Goal: Task Accomplishment & Management: Complete application form

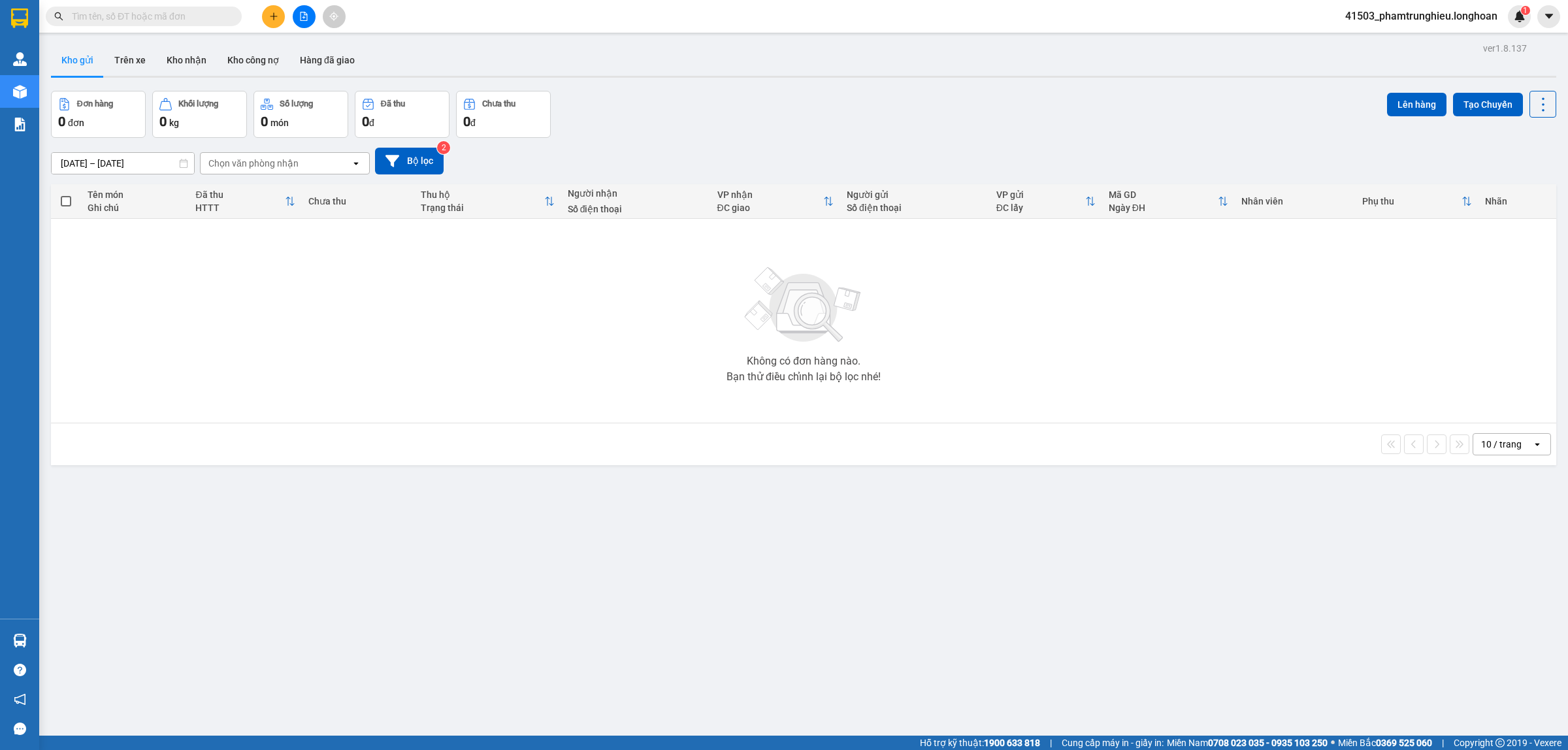
click at [151, 24] on span at bounding box center [144, 16] width 196 height 20
click at [167, 15] on input "text" at bounding box center [149, 16] width 154 height 14
click at [146, 18] on input "text" at bounding box center [149, 16] width 154 height 14
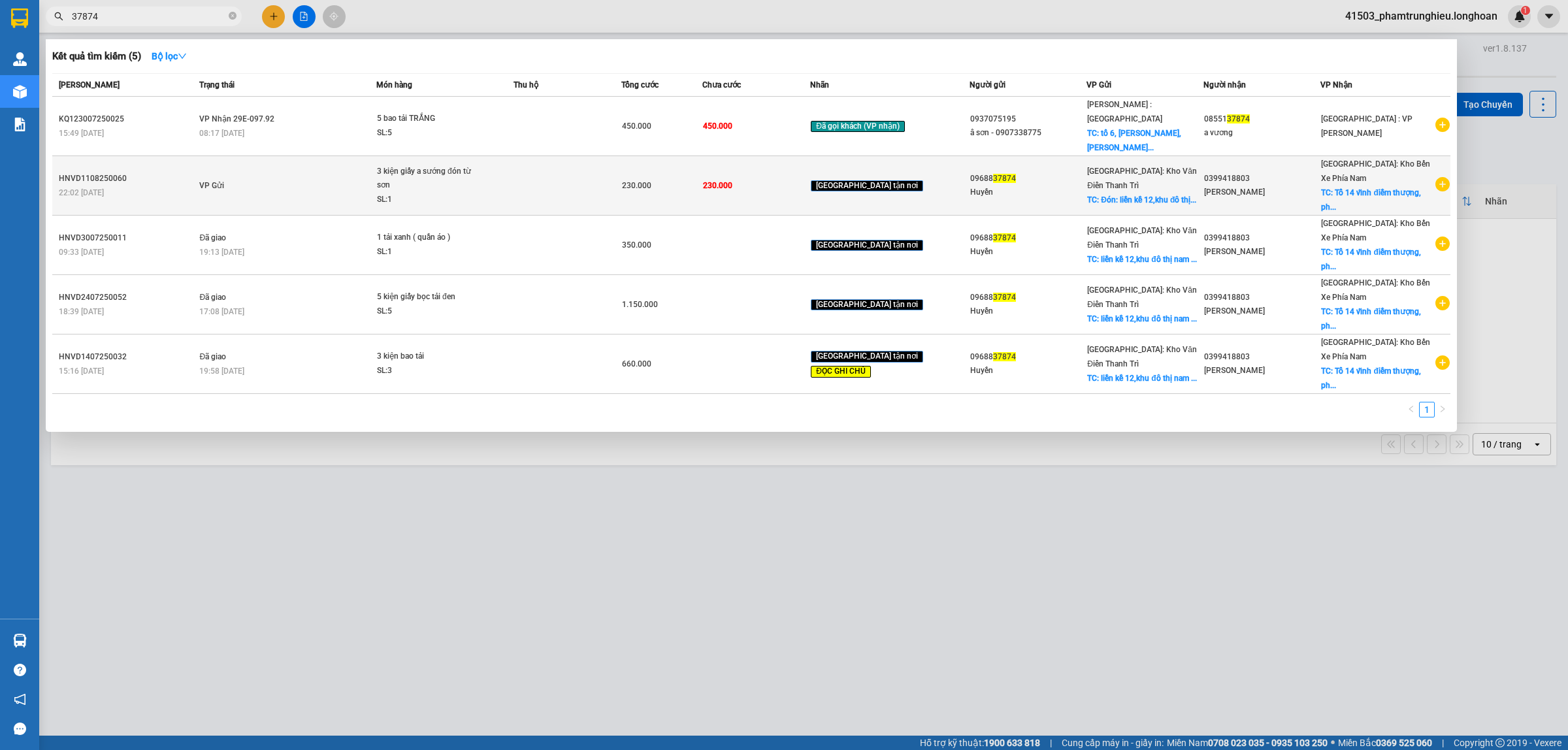
type input "37874"
click at [333, 158] on td "VP Gửi" at bounding box center [286, 186] width 180 height 59
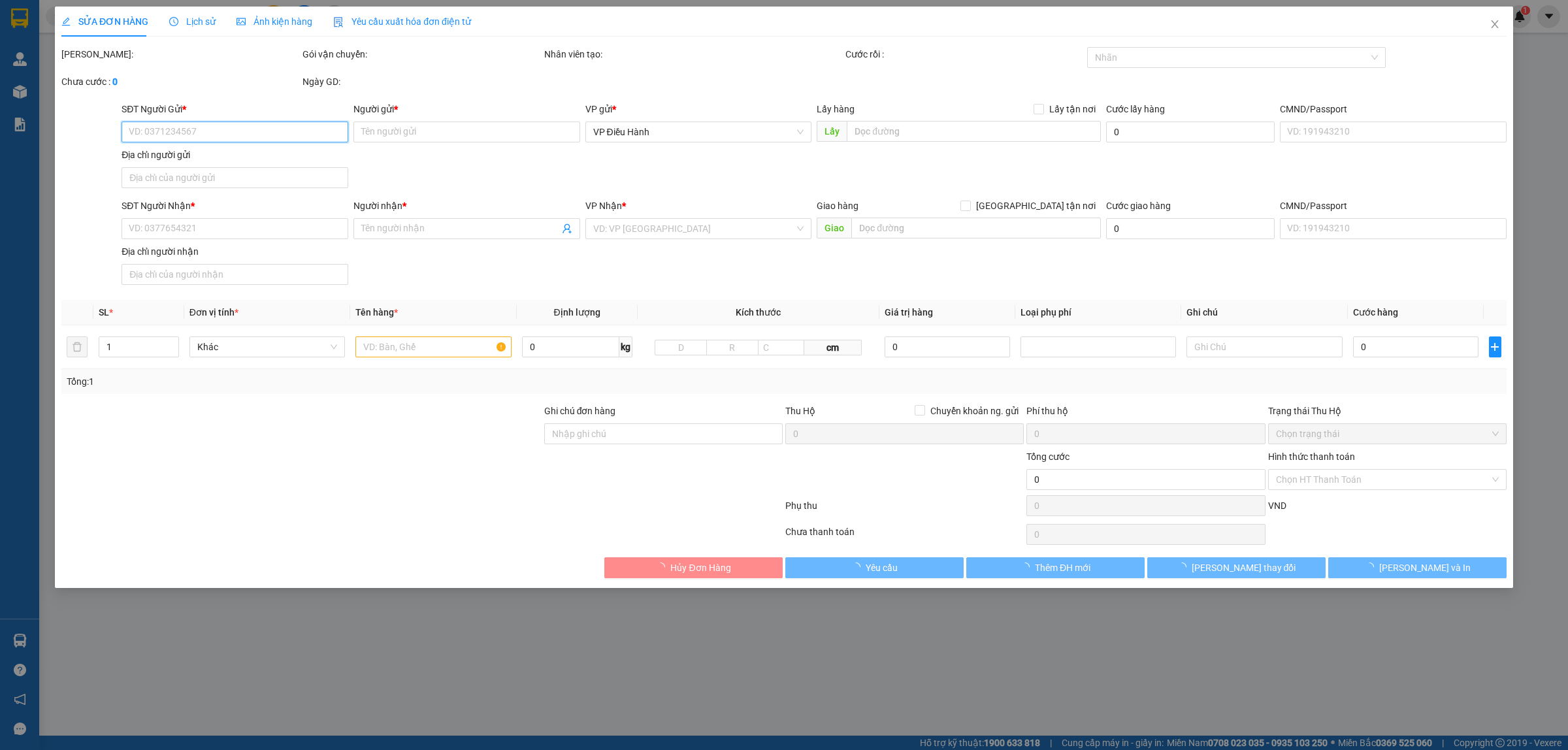
type input "0968837874"
type input "Huyền"
checkbox input "true"
type input "Đón: liền kề 12,khu đô thị nam hông phường động kị , tx từ sơn tỉnh bắc ninh"
type input "0399418803"
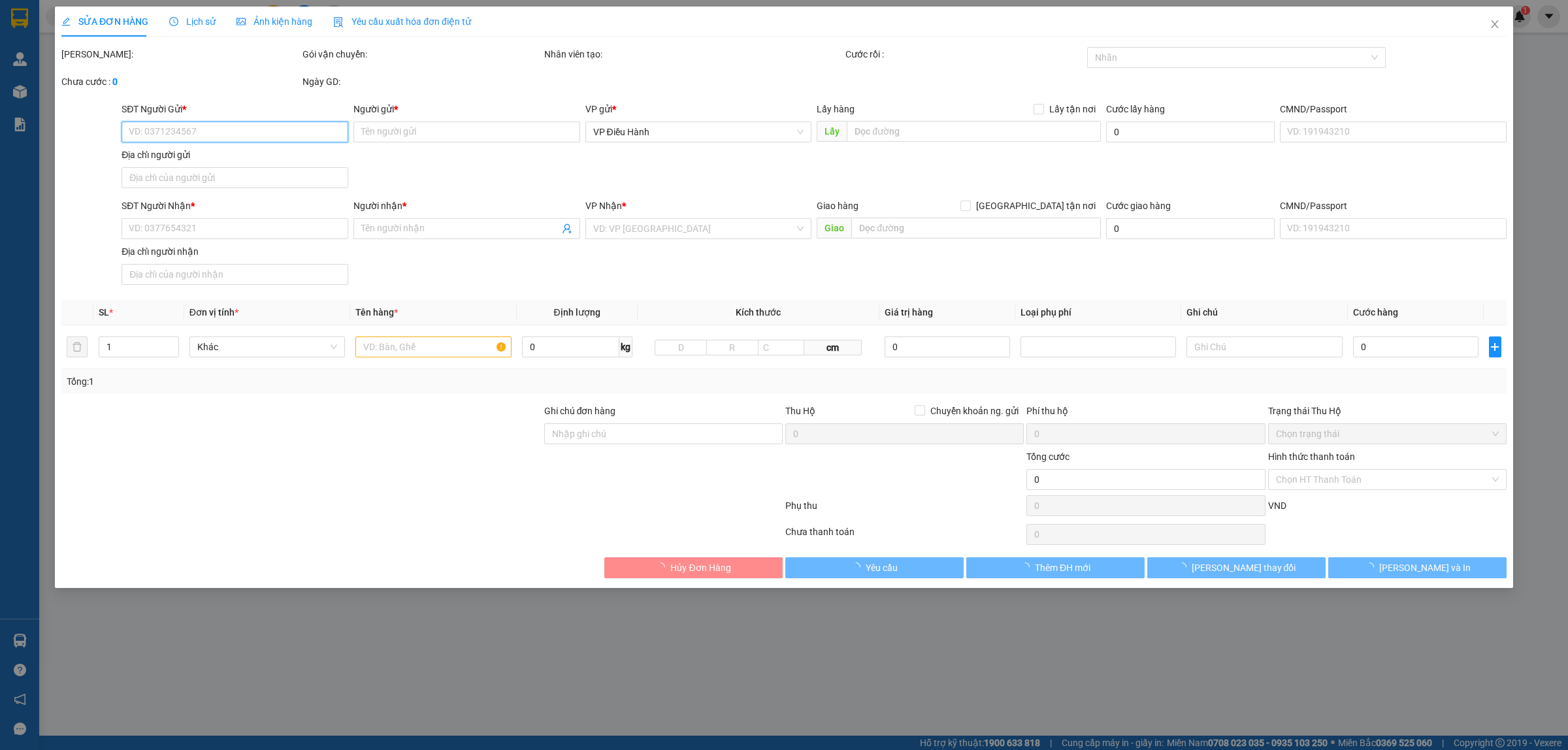
type input "Nguyễn đình tiến"
checkbox input "true"
type input "Tổ 14 vĩnh điềm thượng, phường tây nha trang tỉnh khánh hòa"
type input "230.000"
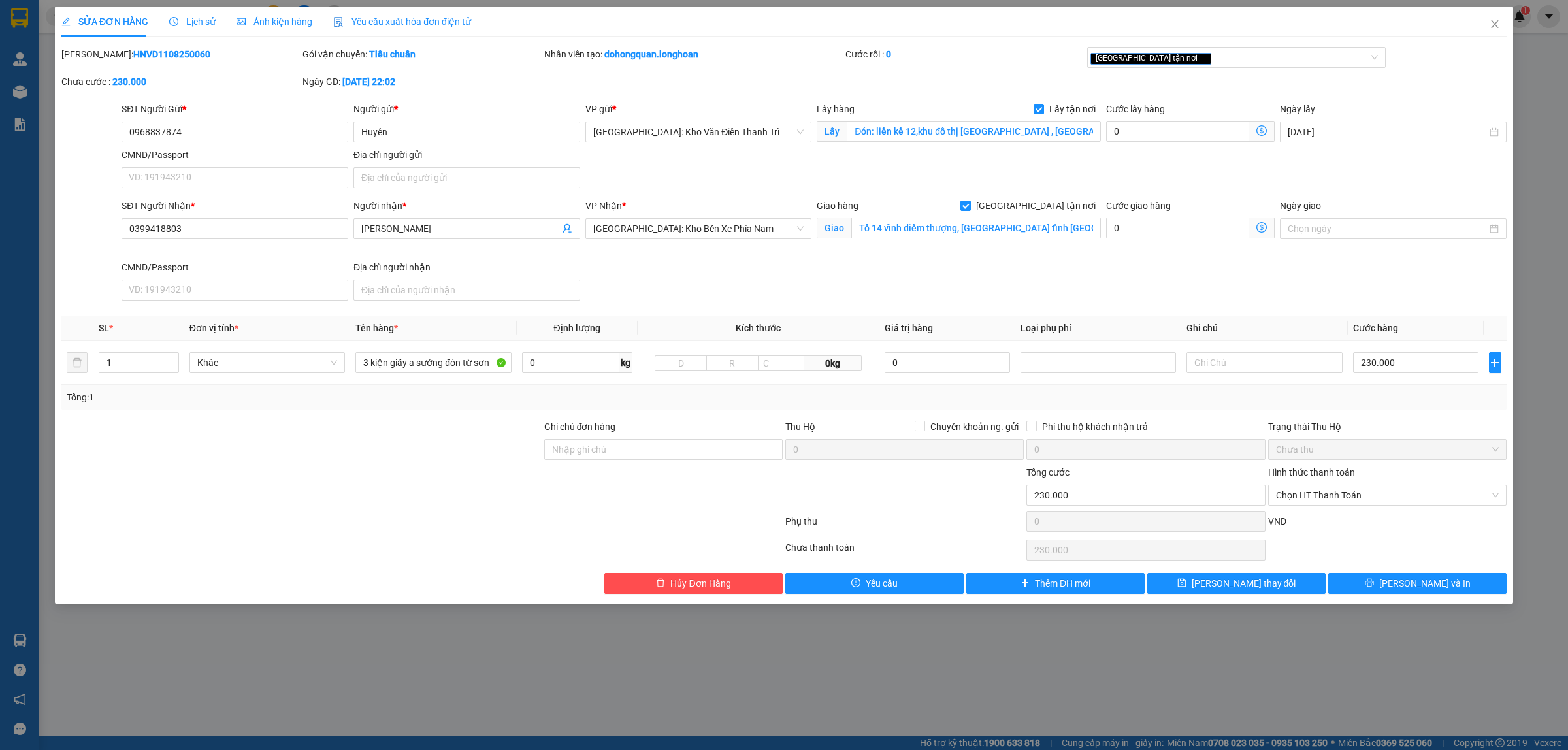
click at [133, 54] on b "HNVD1108250060" at bounding box center [172, 54] width 77 height 10
copy b "HNVD1108250060"
click at [1254, 23] on icon "close" at bounding box center [1494, 24] width 7 height 8
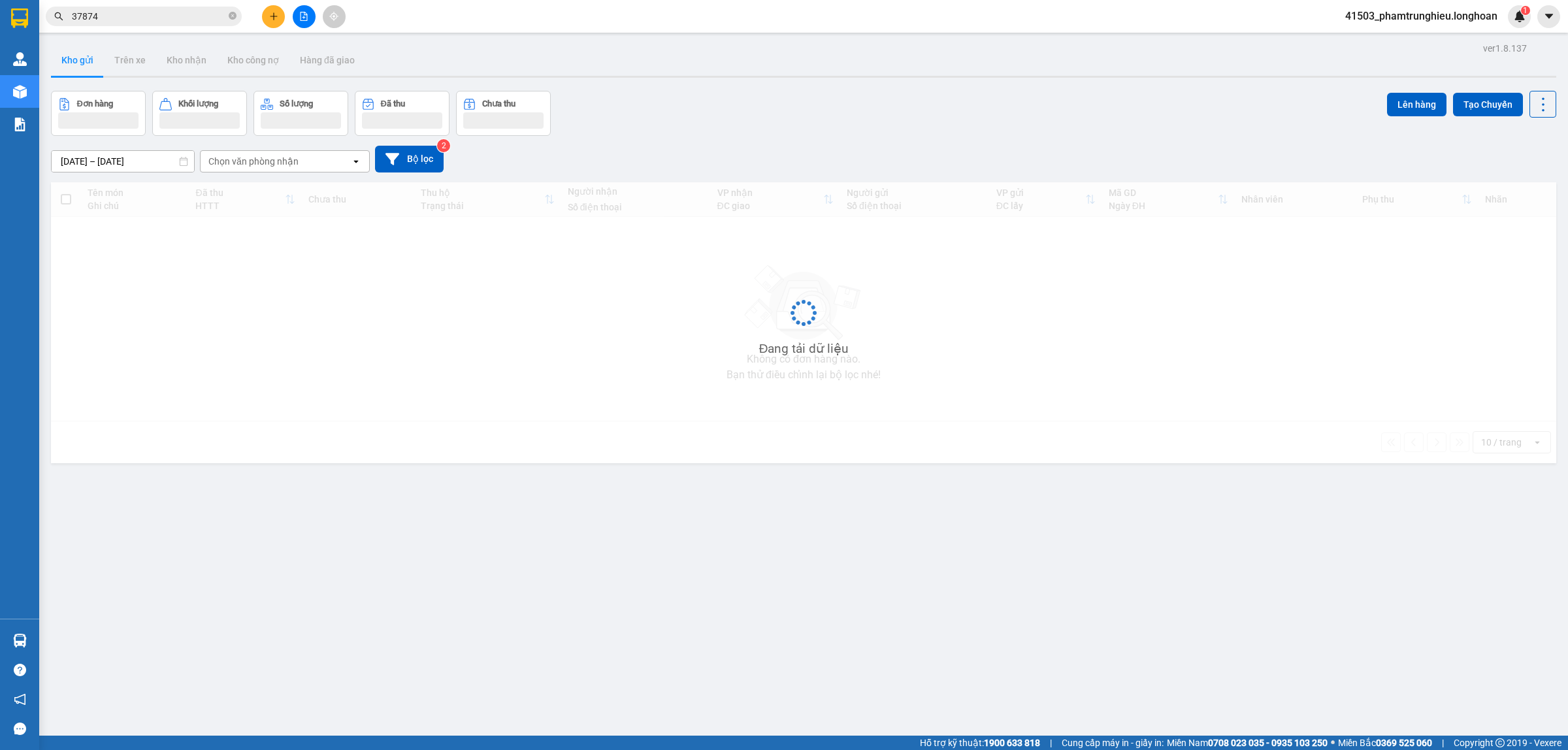
click at [194, 18] on input "37874" at bounding box center [149, 16] width 154 height 14
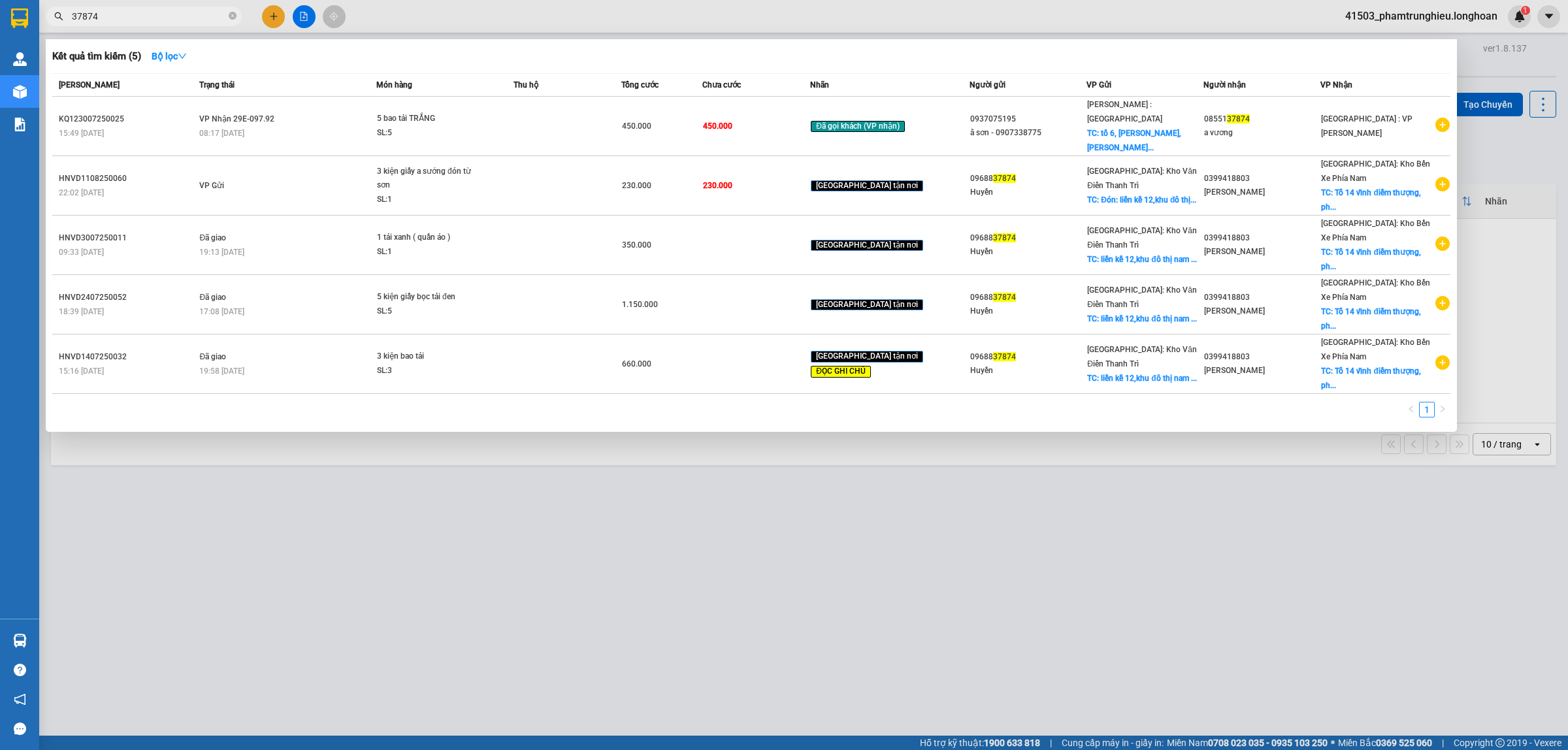
click at [194, 18] on input "37874" at bounding box center [149, 16] width 154 height 14
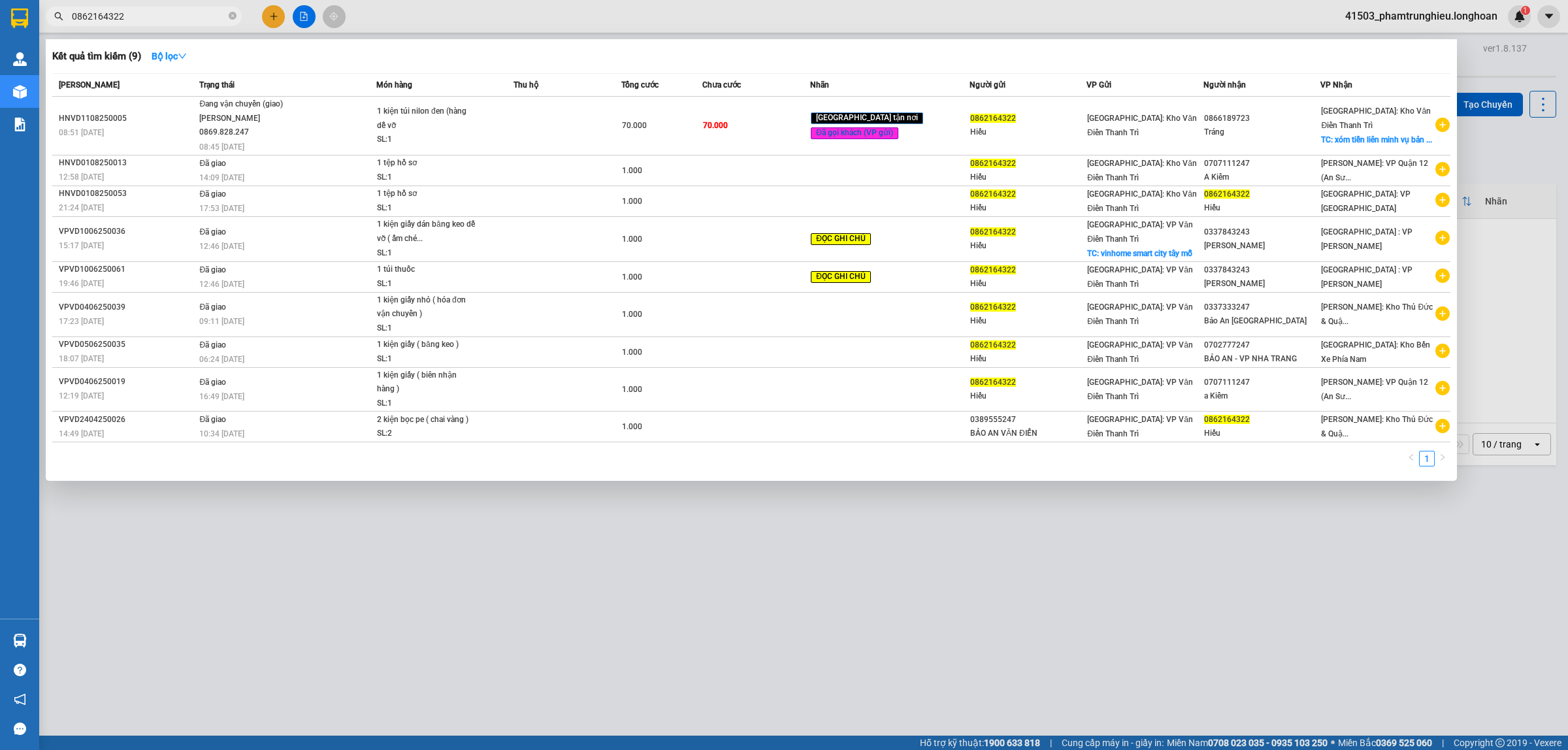
click at [171, 15] on input "0862164322" at bounding box center [149, 16] width 154 height 14
paste input "938101631"
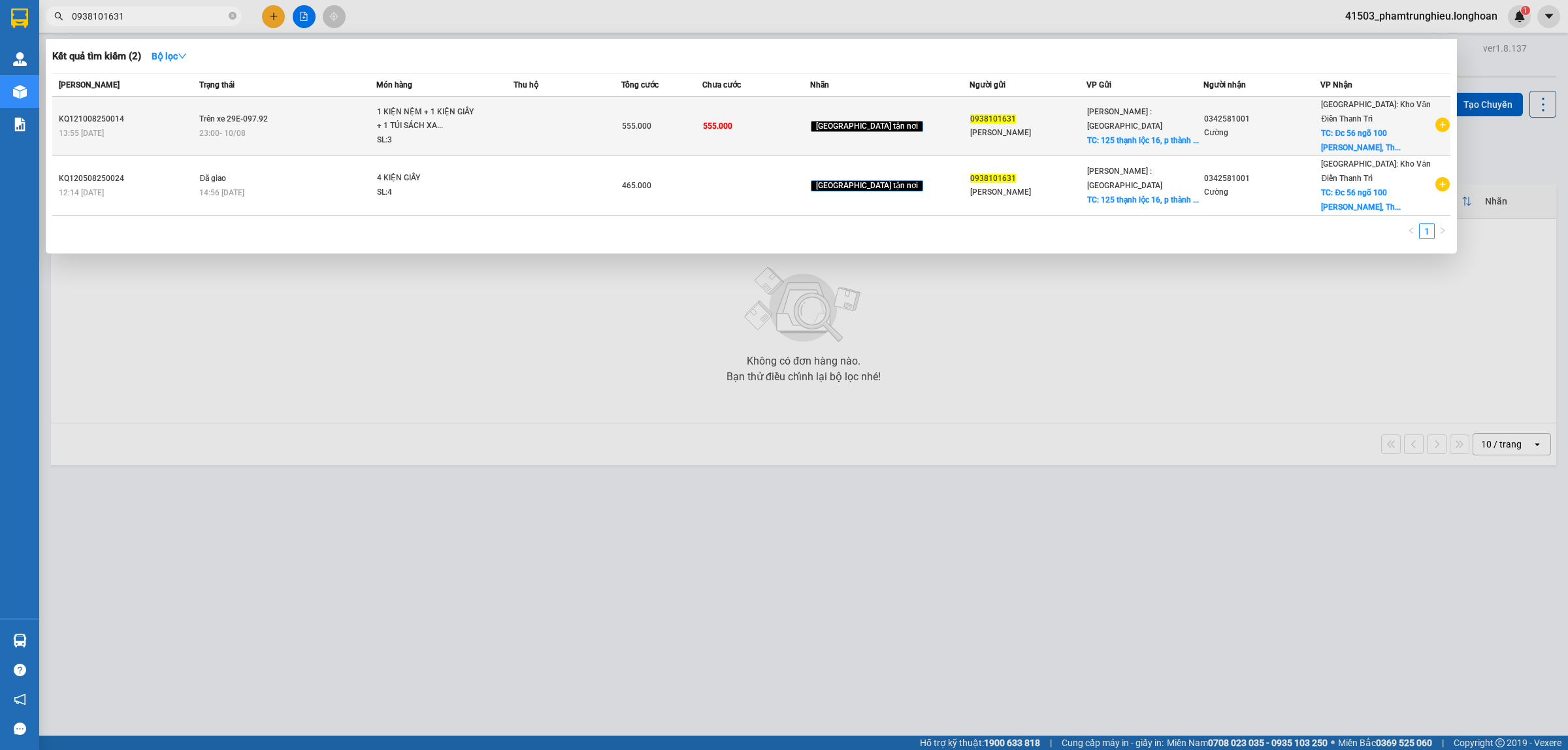
type input "0938101631"
click at [425, 118] on div "1 KIỆN NỆM + 1 KIỆN GIẤY + 1 TÚI SÁCH XA..." at bounding box center [425, 119] width 98 height 28
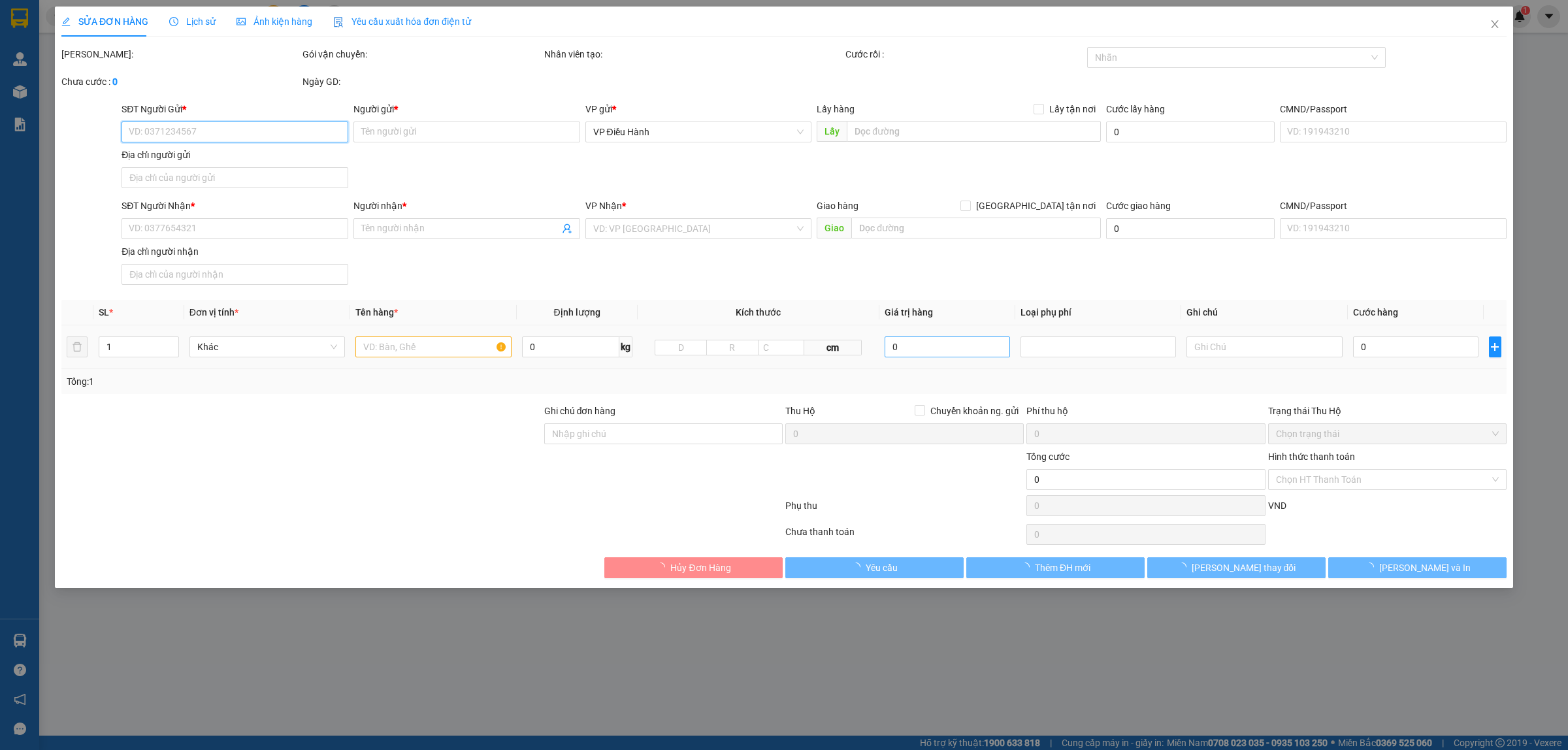
type input "0938101631"
type input "Linh"
checkbox input "true"
type input "125 thạnh lộc 16, p thành lộc, q 12, hcm"
type input "0342581001"
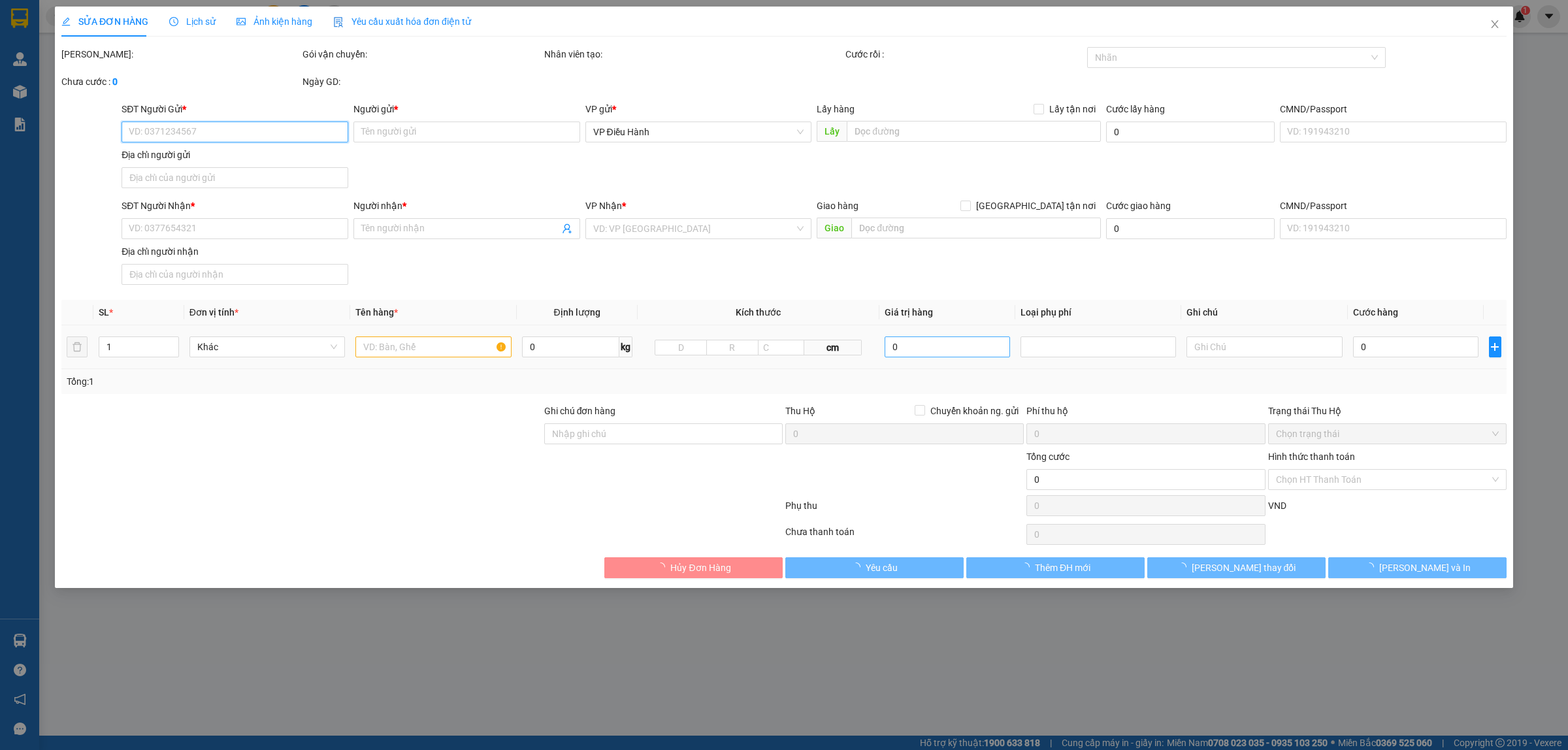
type input "Cường"
checkbox input "true"
type input "Đc 56 ngõ 100 Kim Ngưu, Thanh Nhàn, Q Hai Bà Trưng, HN"
type input "555.000"
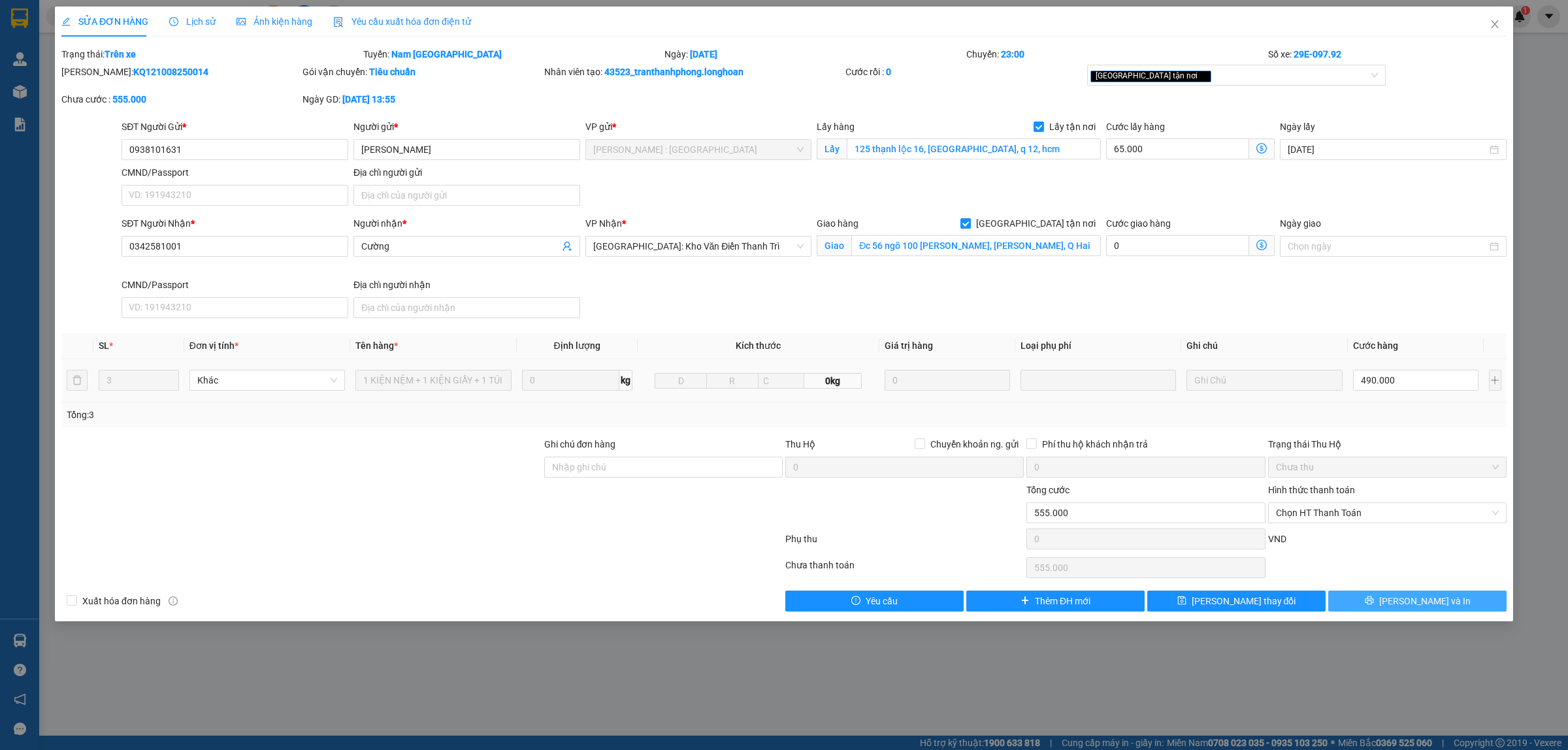
click at [1254, 599] on button "Lưu và In" at bounding box center [1417, 601] width 178 height 21
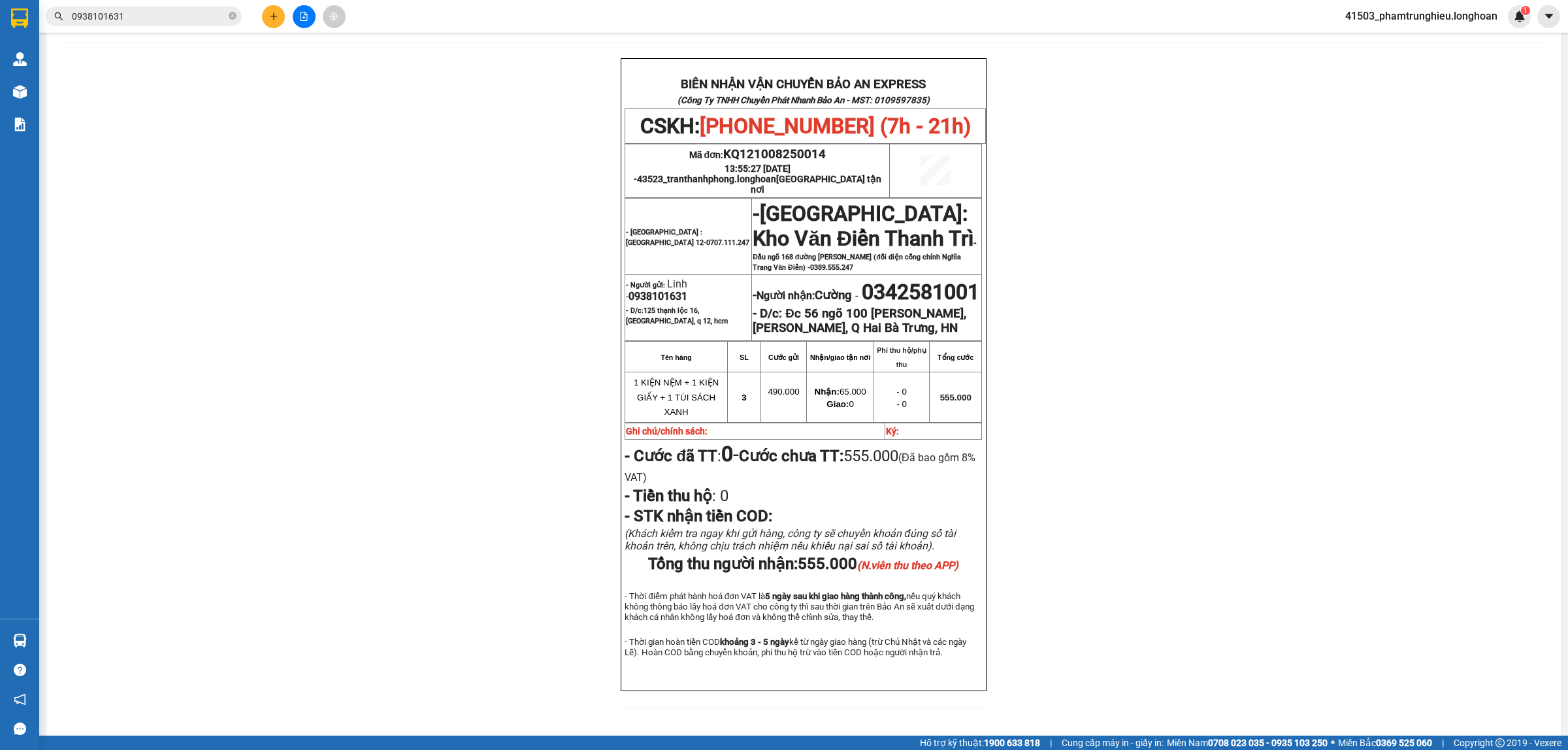
scroll to position [64, 0]
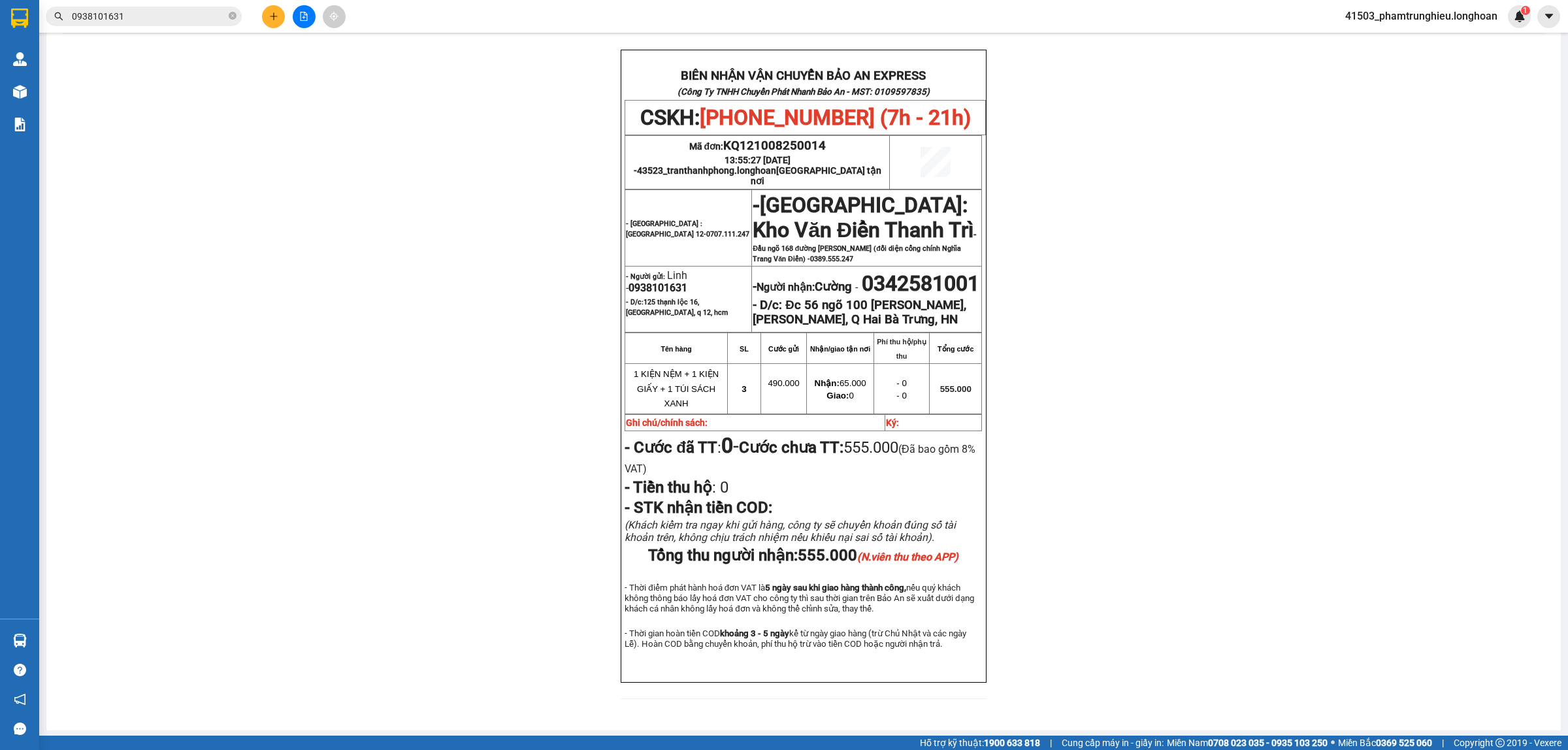
click at [173, 20] on input "0938101631" at bounding box center [149, 16] width 154 height 14
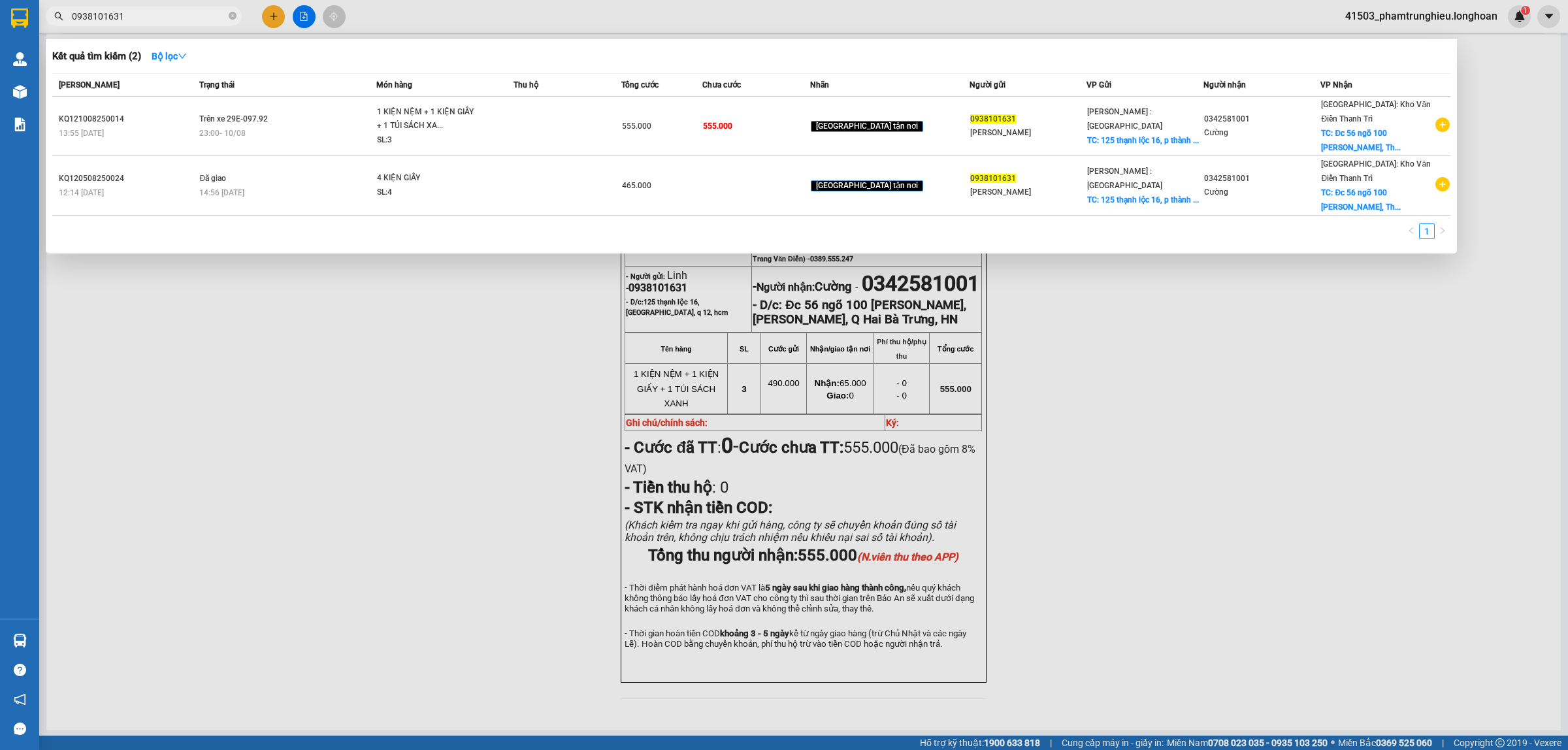
click at [173, 20] on input "0938101631" at bounding box center [149, 16] width 154 height 14
paste input "HNHD0808250015"
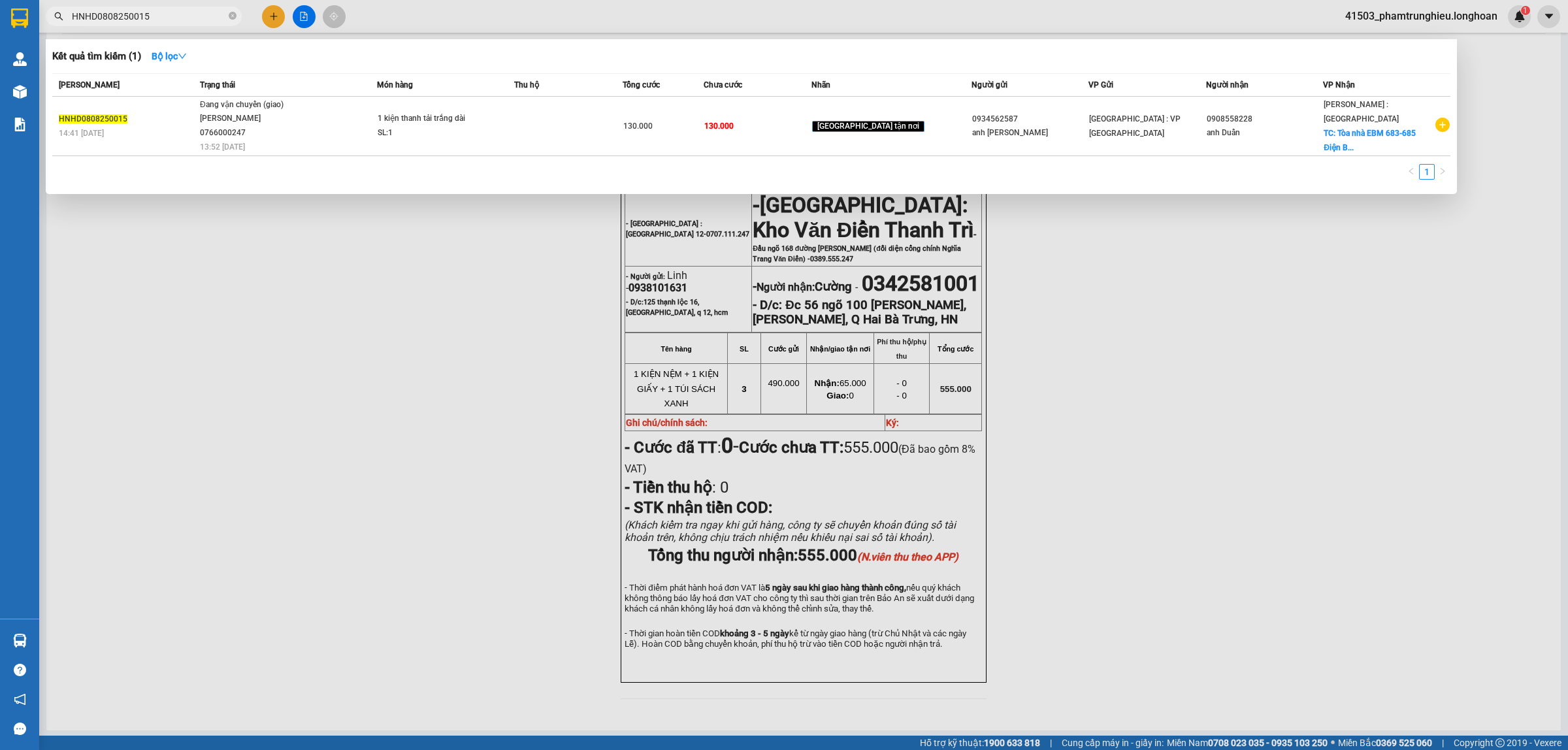
click at [162, 13] on input "HNHD0808250015" at bounding box center [149, 16] width 154 height 14
click at [162, 11] on input "HNHD0808250015" at bounding box center [149, 16] width 154 height 14
paste input "0938101631"
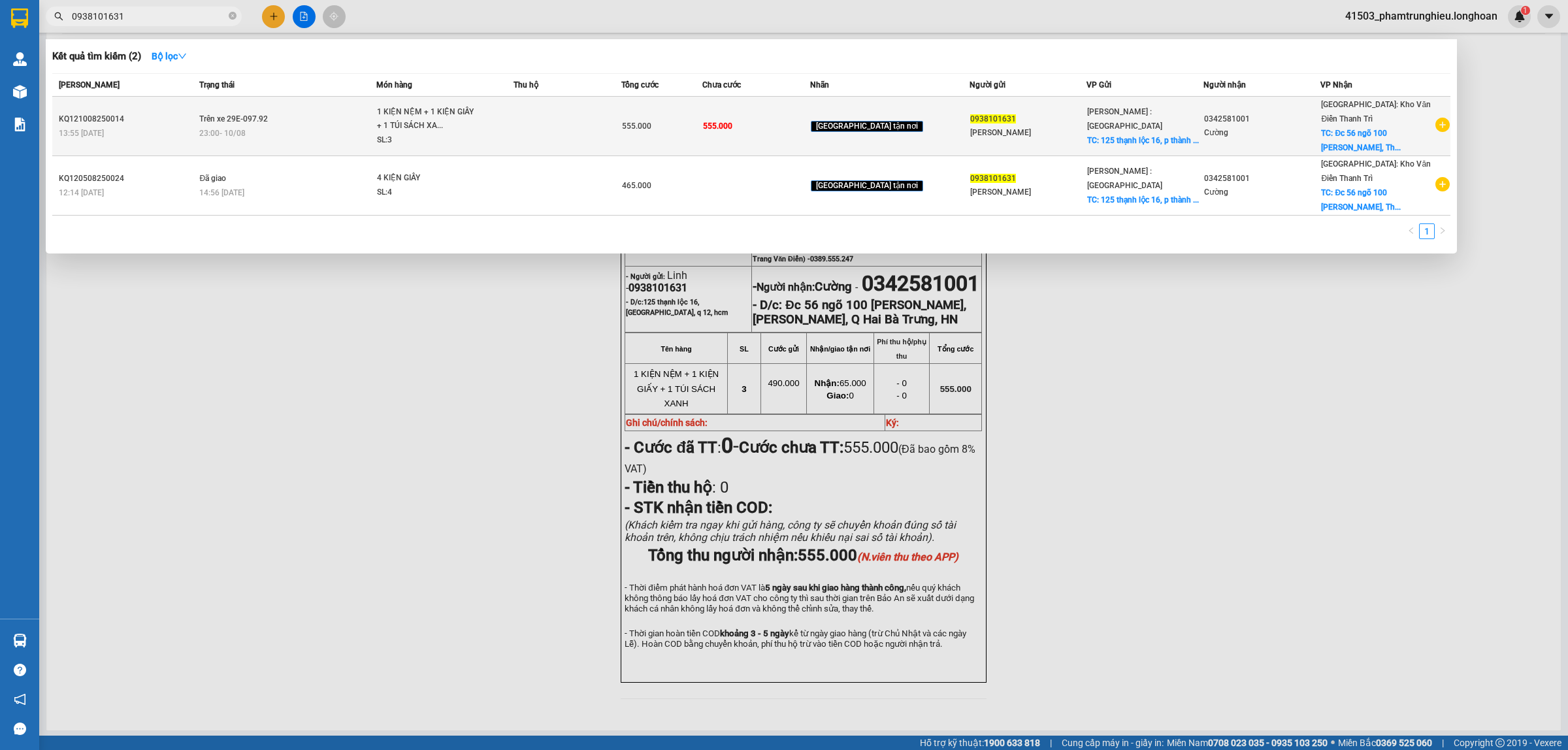
type input "0938101631"
click at [432, 133] on div "SL: 3" at bounding box center [425, 140] width 98 height 14
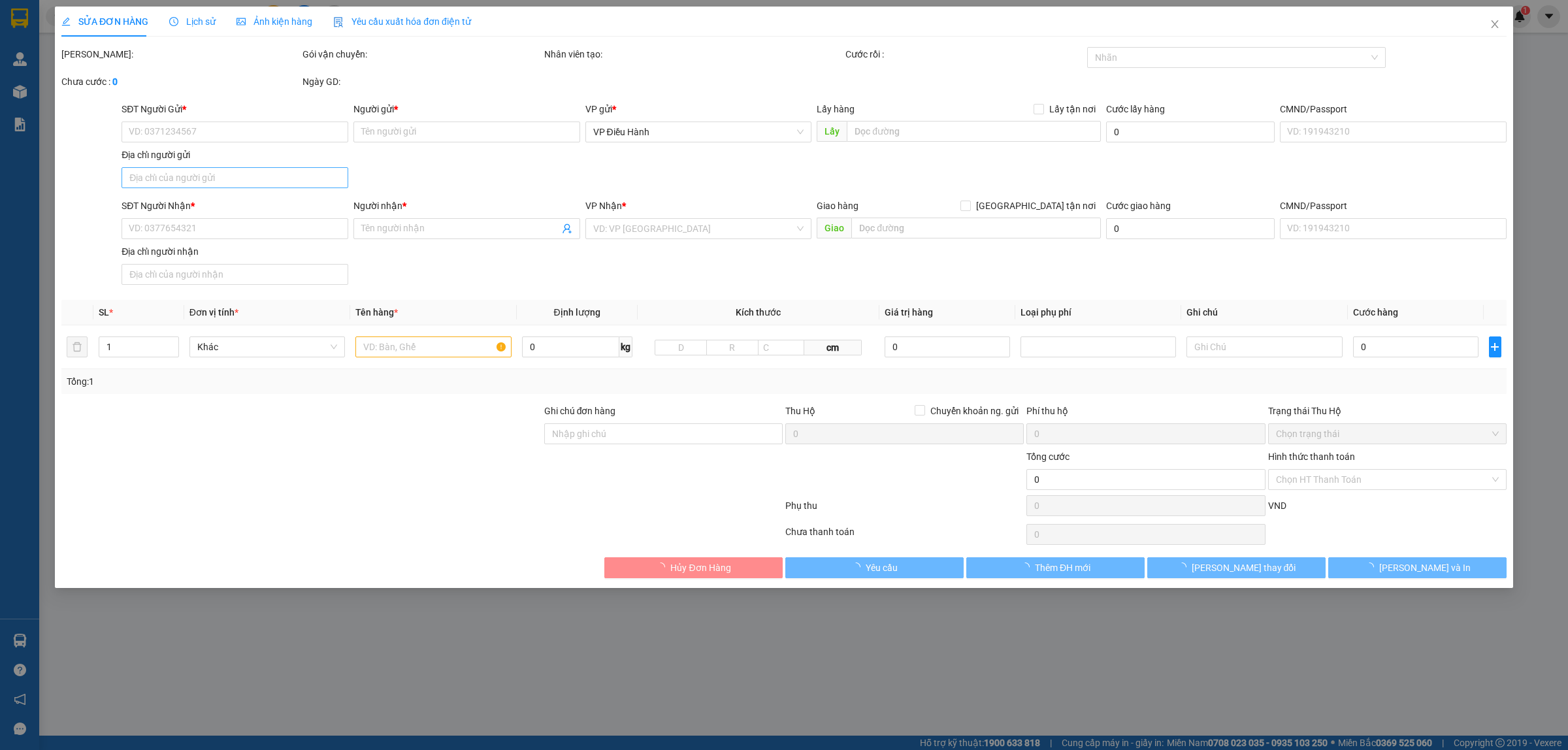
type input "0938101631"
type input "Linh"
checkbox input "true"
type input "125 thạnh lộc 16, p thành lộc, q 12, hcm"
type input "0342581001"
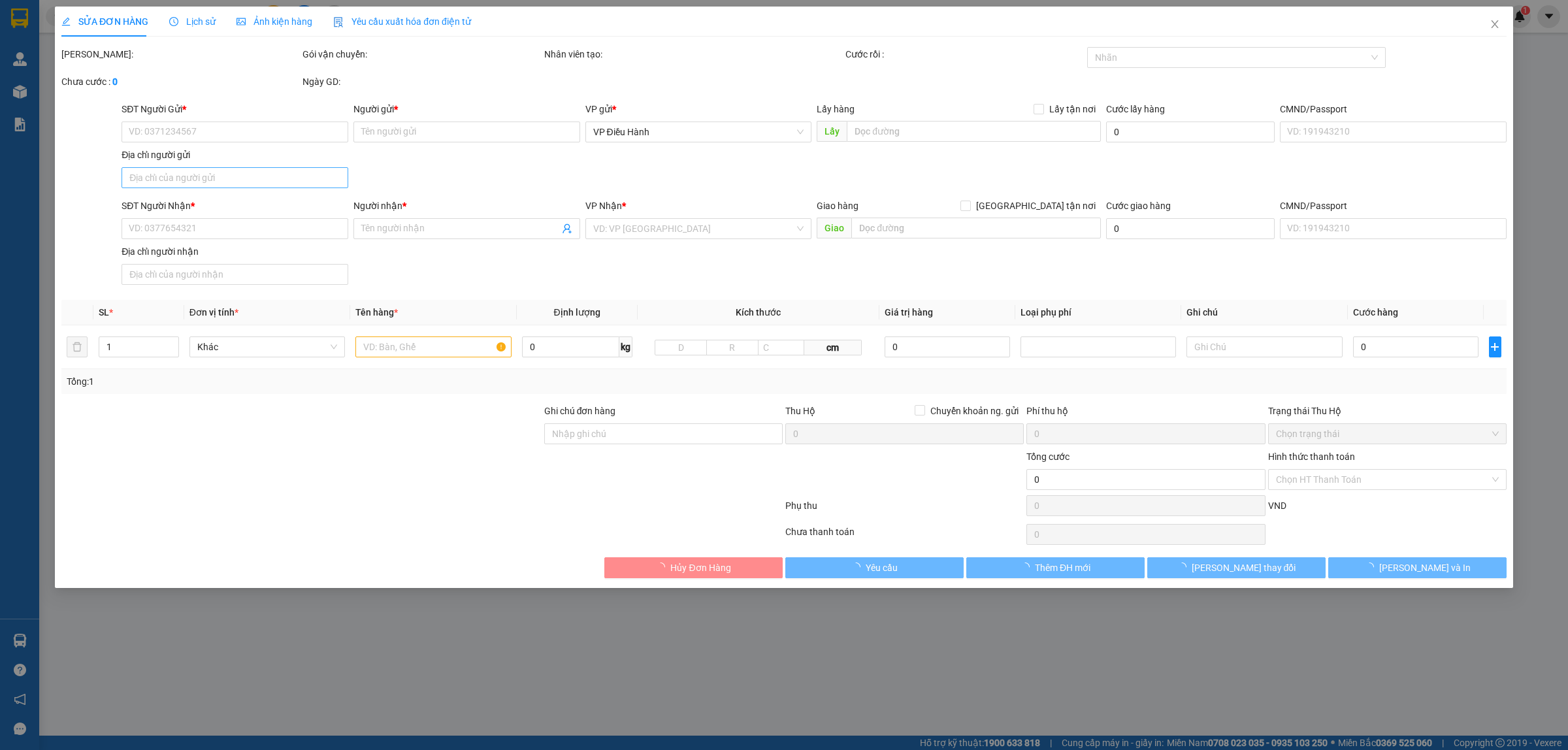
type input "Cường"
checkbox input "true"
type input "Đc 56 ngõ 100 Kim Ngưu, Thanh Nhàn, Q Hai Bà Trưng, HN"
type input "555.000"
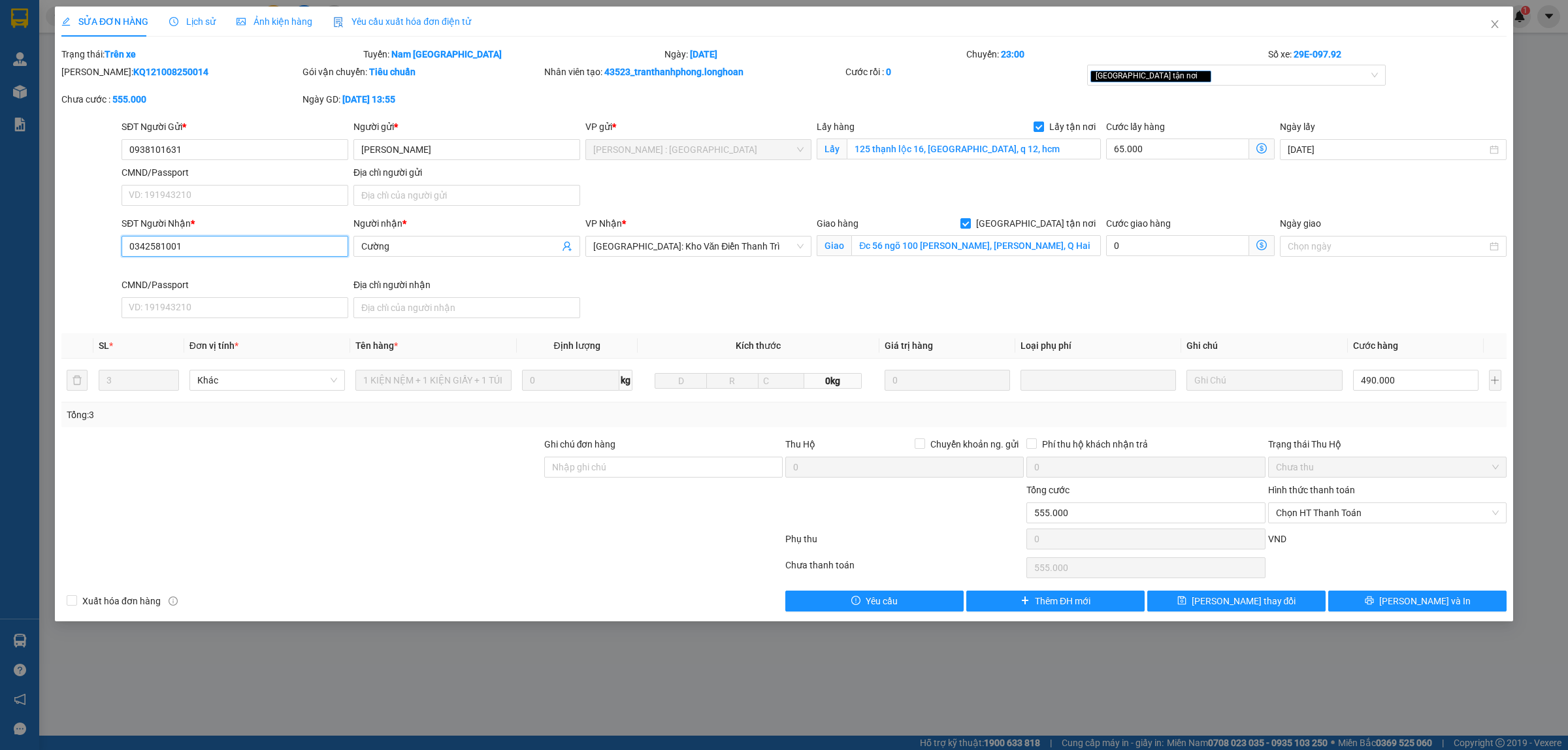
click at [208, 250] on input "0342581001" at bounding box center [235, 246] width 227 height 21
paste input "93810163"
type input "0938101631"
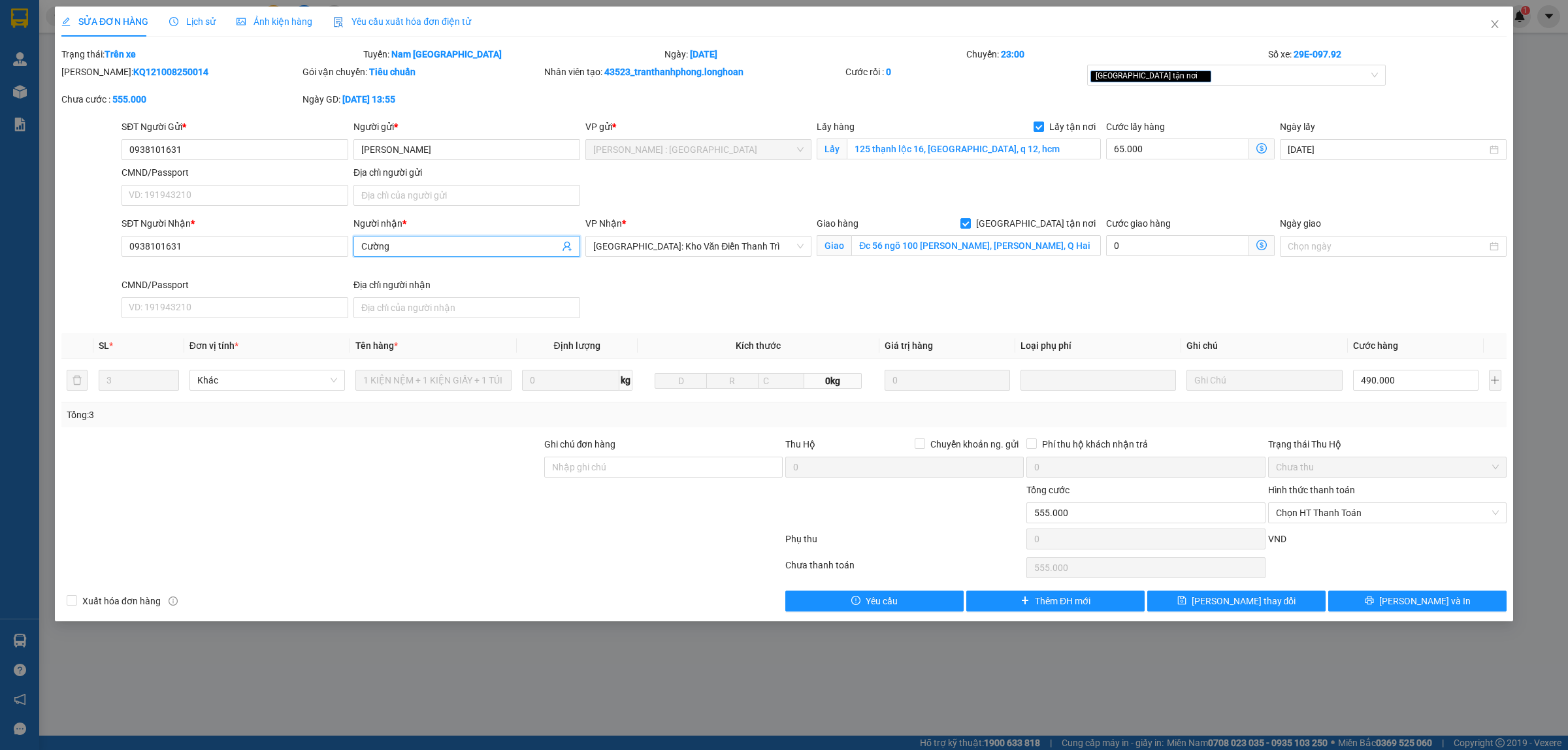
click at [412, 248] on input "Cường" at bounding box center [460, 246] width 198 height 14
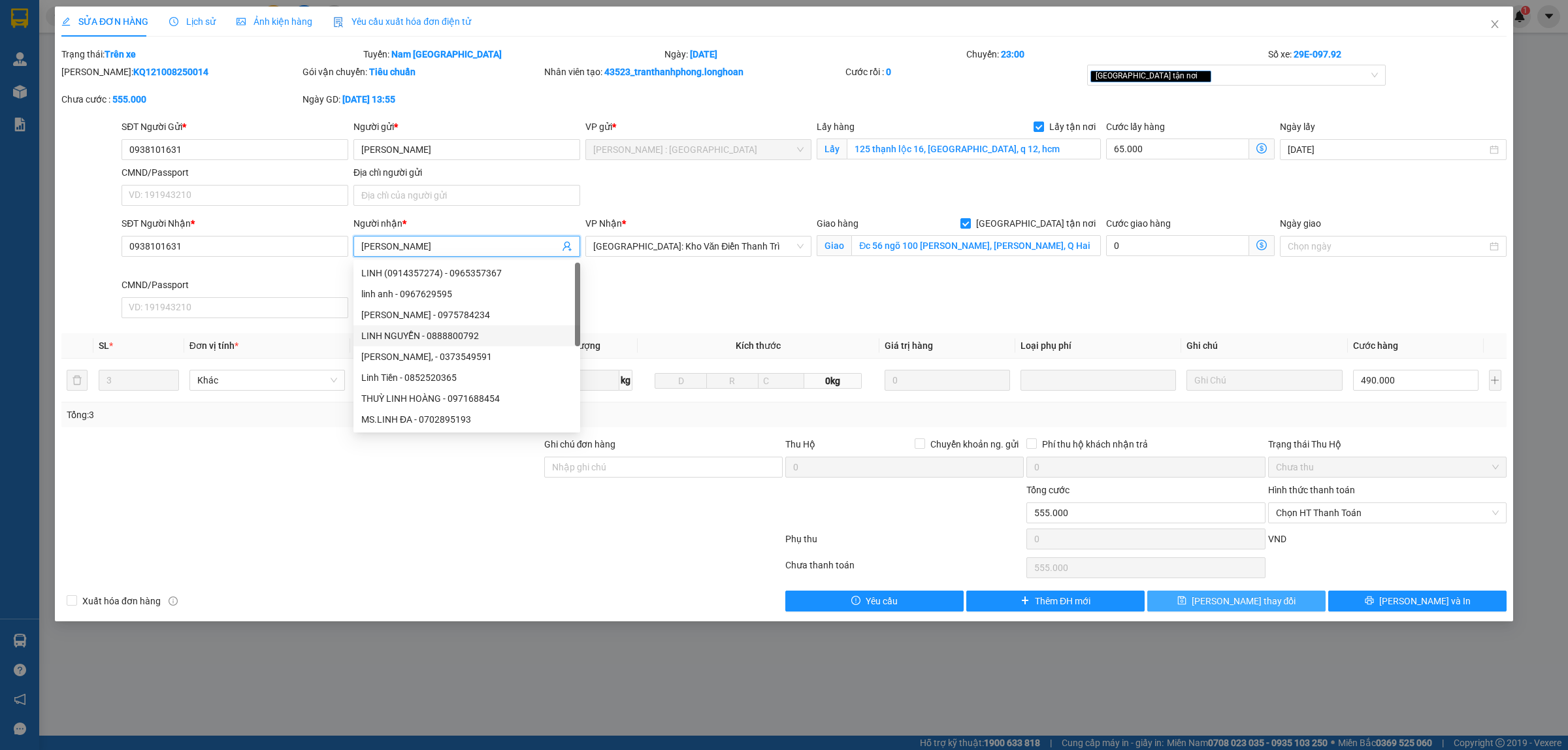
type input "Linh"
click at [1254, 599] on span "Lưu thay đổi" at bounding box center [1244, 600] width 105 height 14
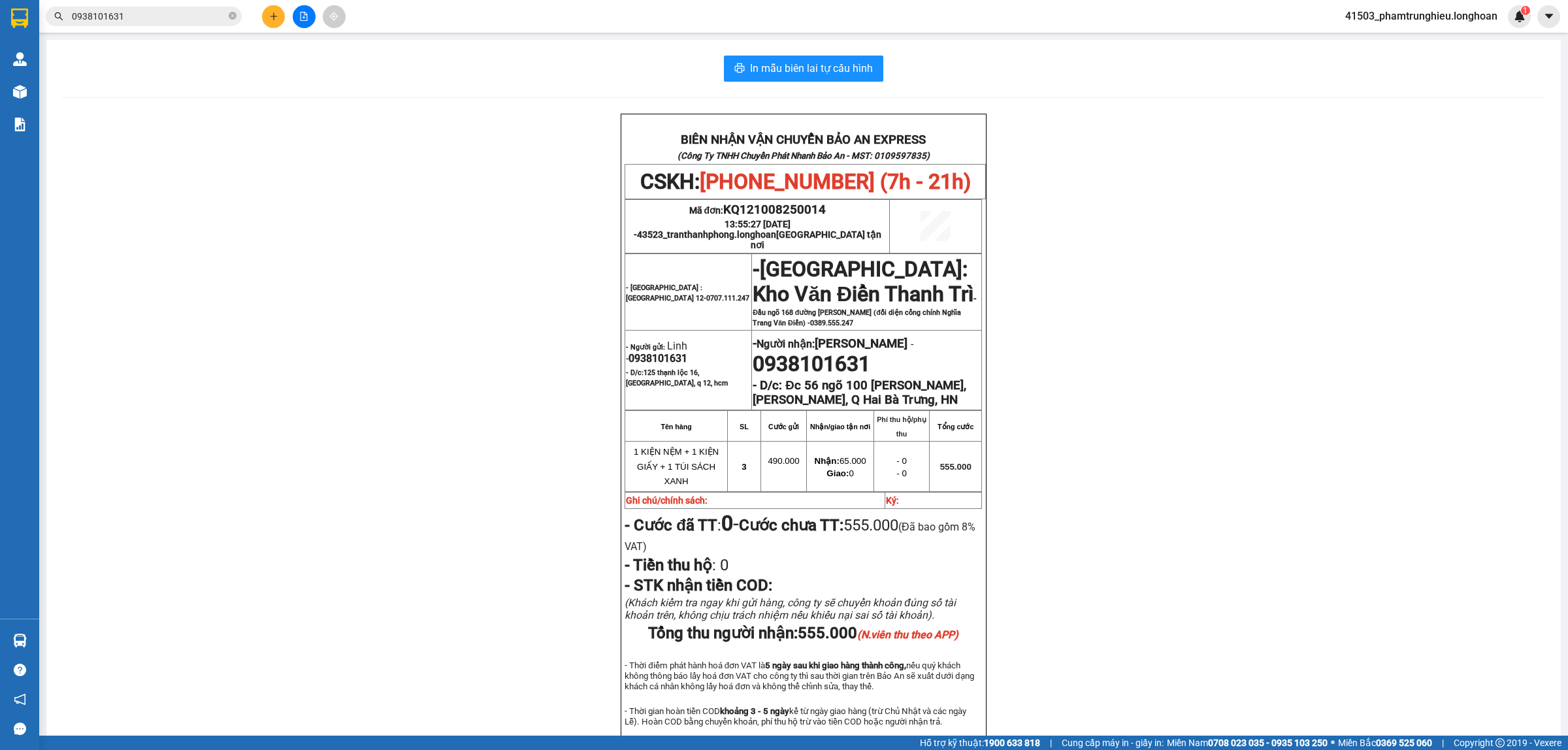
click at [180, 18] on input "0938101631" at bounding box center [149, 16] width 154 height 14
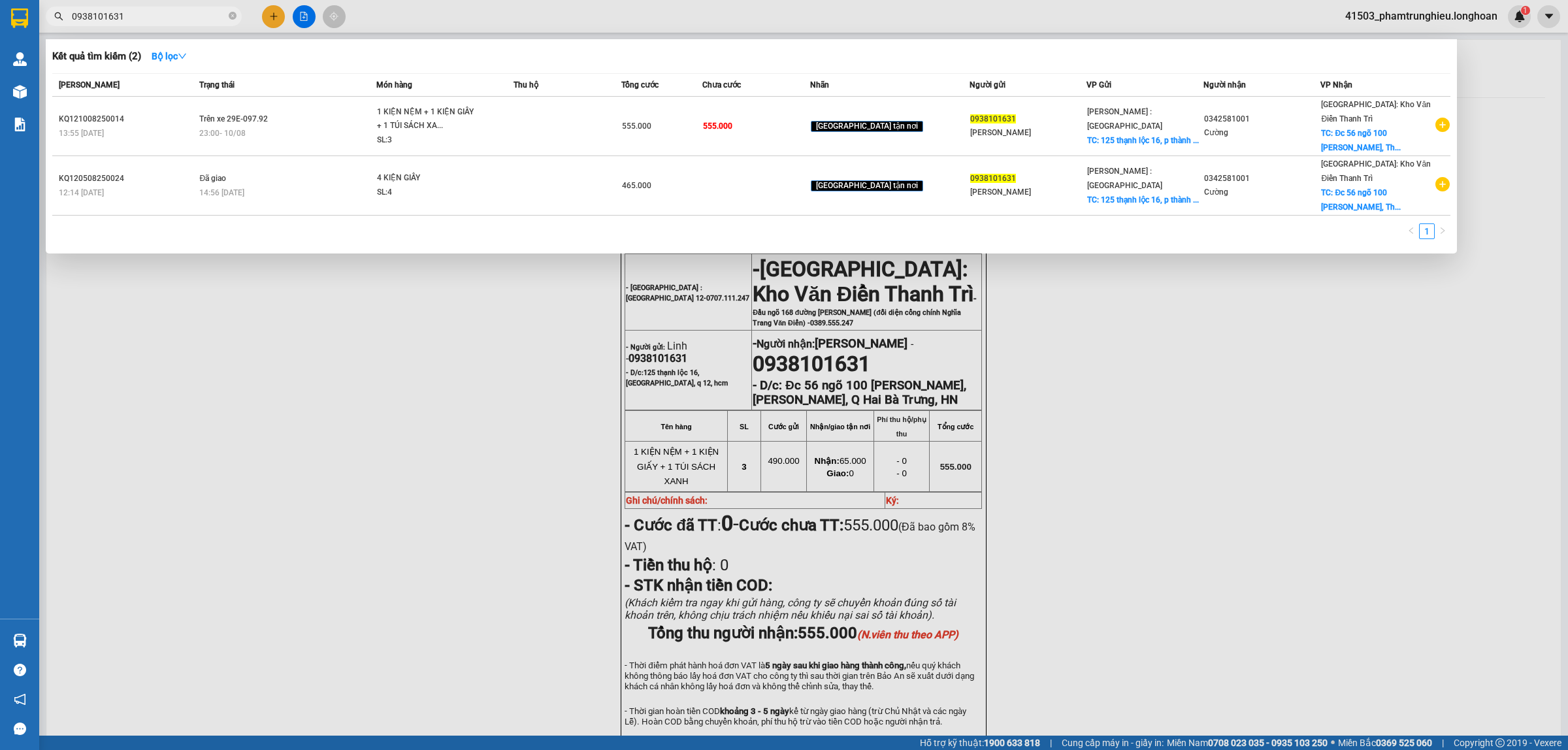
click at [180, 18] on input "0938101631" at bounding box center [149, 16] width 154 height 14
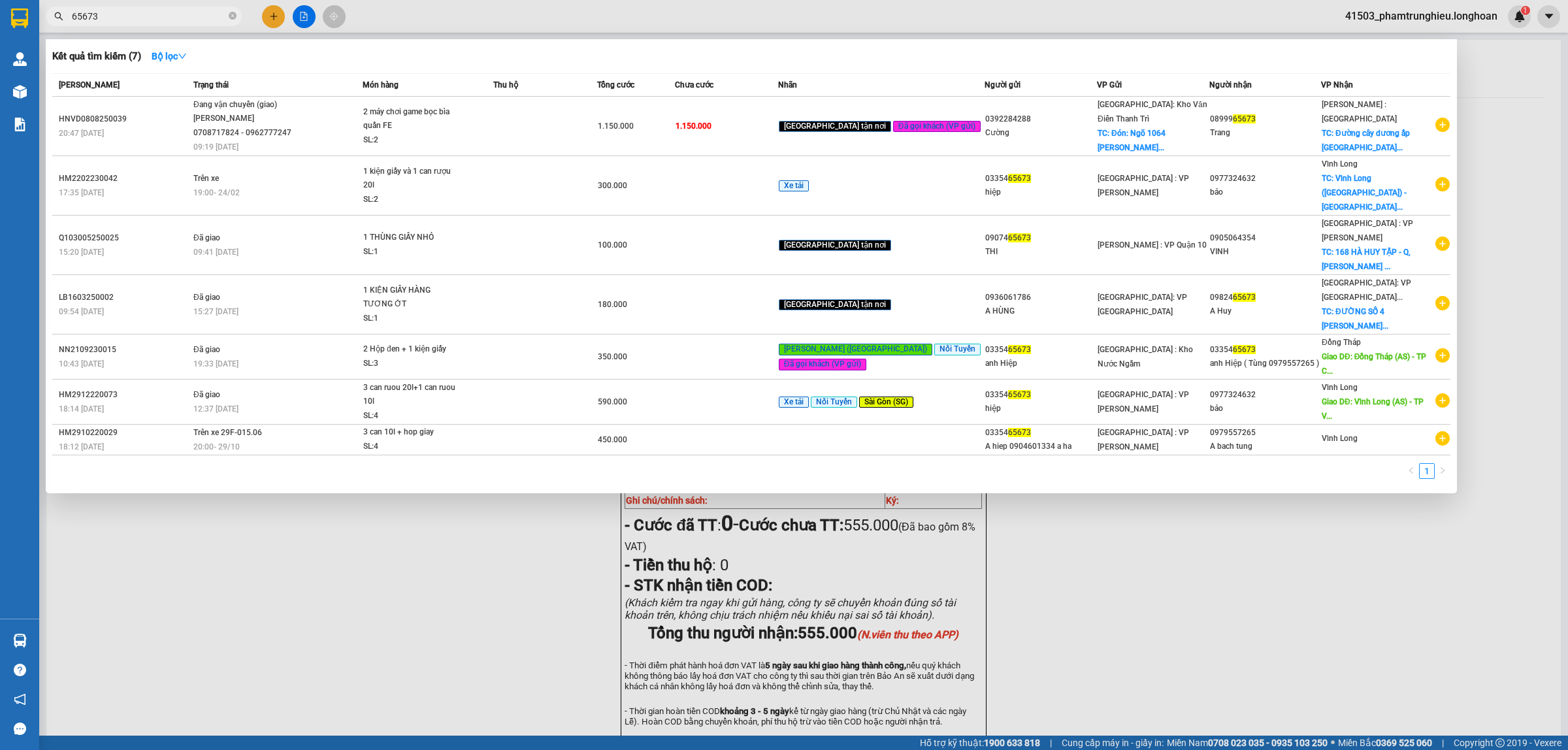
click at [154, 17] on input "65673" at bounding box center [149, 16] width 154 height 14
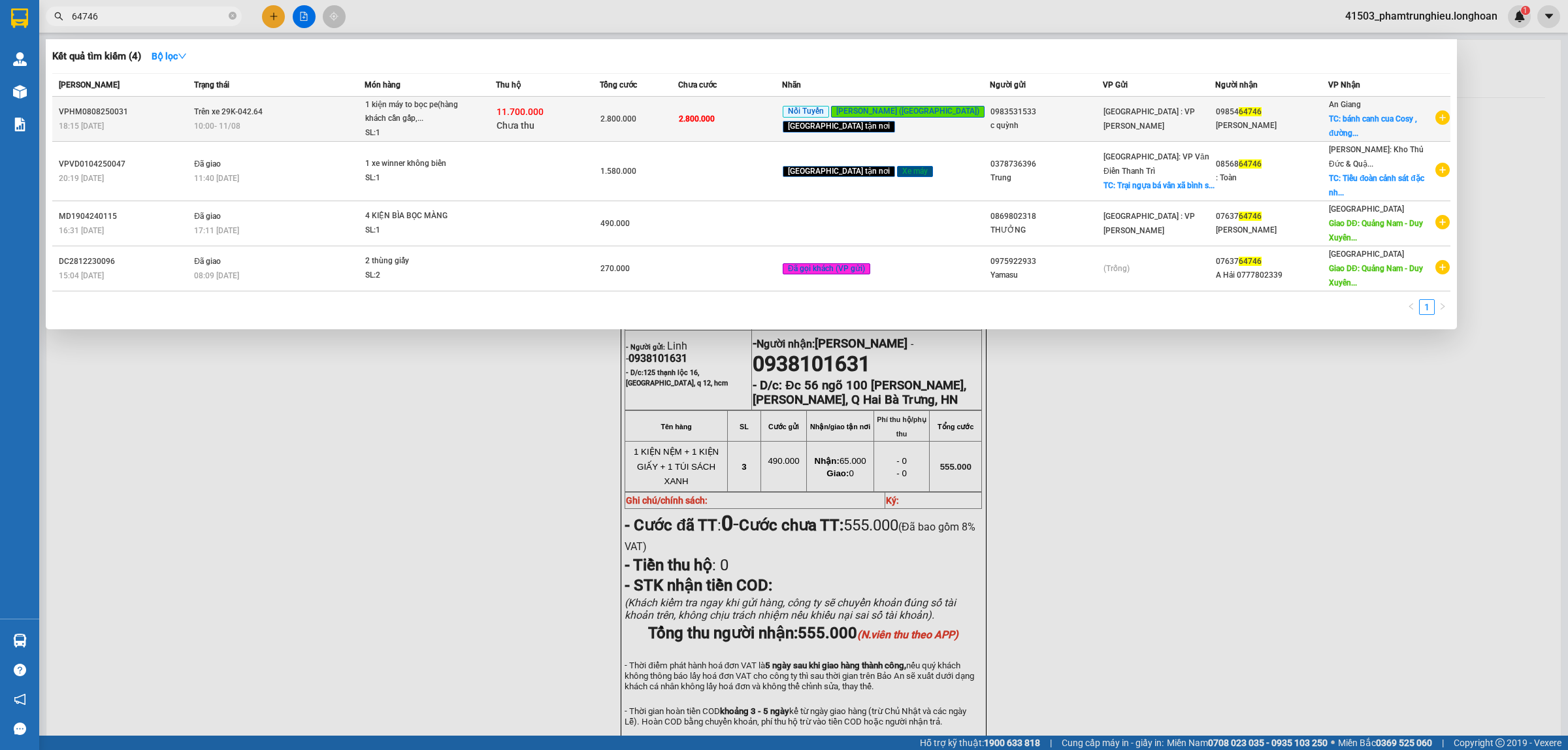
type input "64746"
click at [363, 126] on div "10:00 - 11/08" at bounding box center [278, 126] width 169 height 14
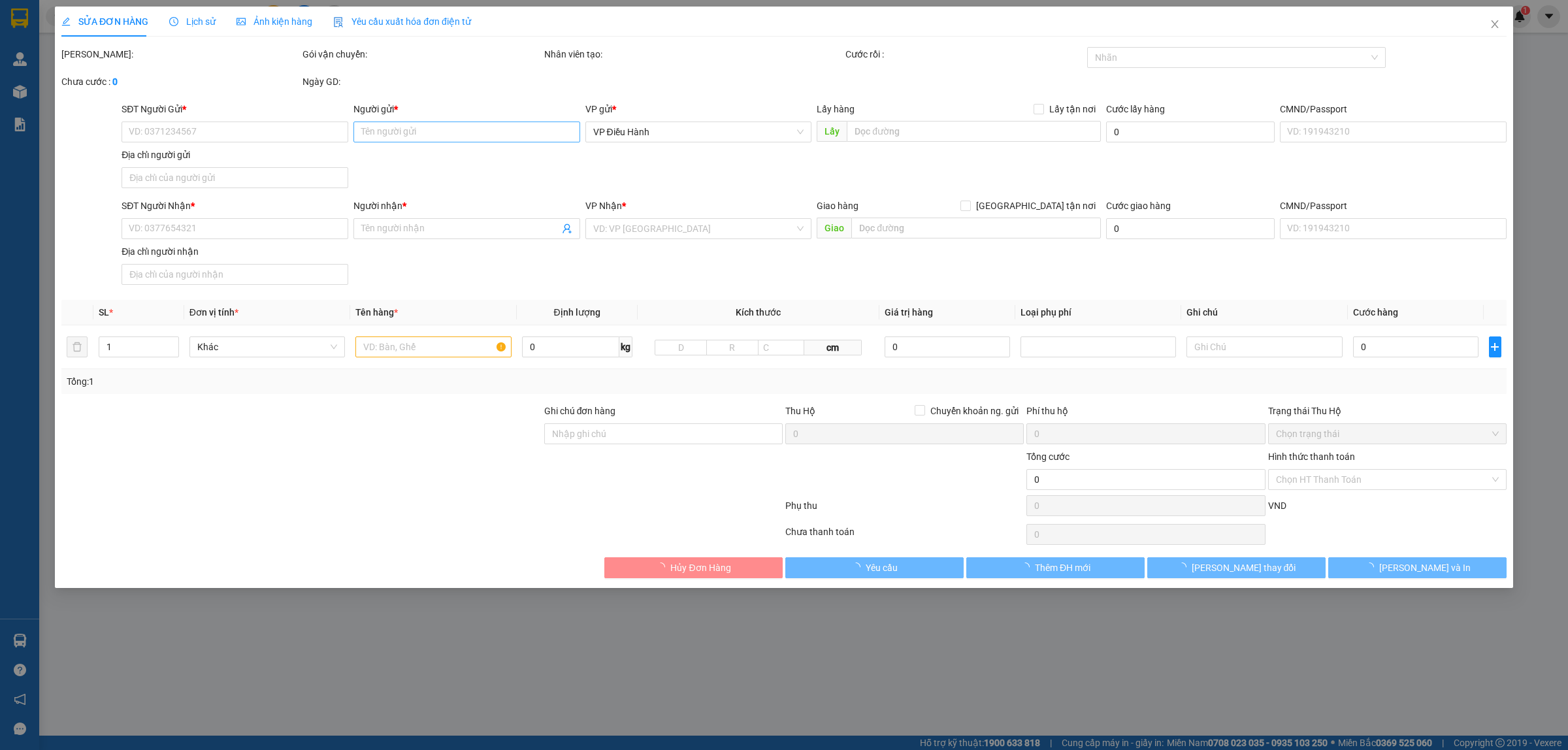
type input "0983531533"
type input "c quỳnh"
type input "0985464746"
type input "phương thảo"
checkbox input "true"
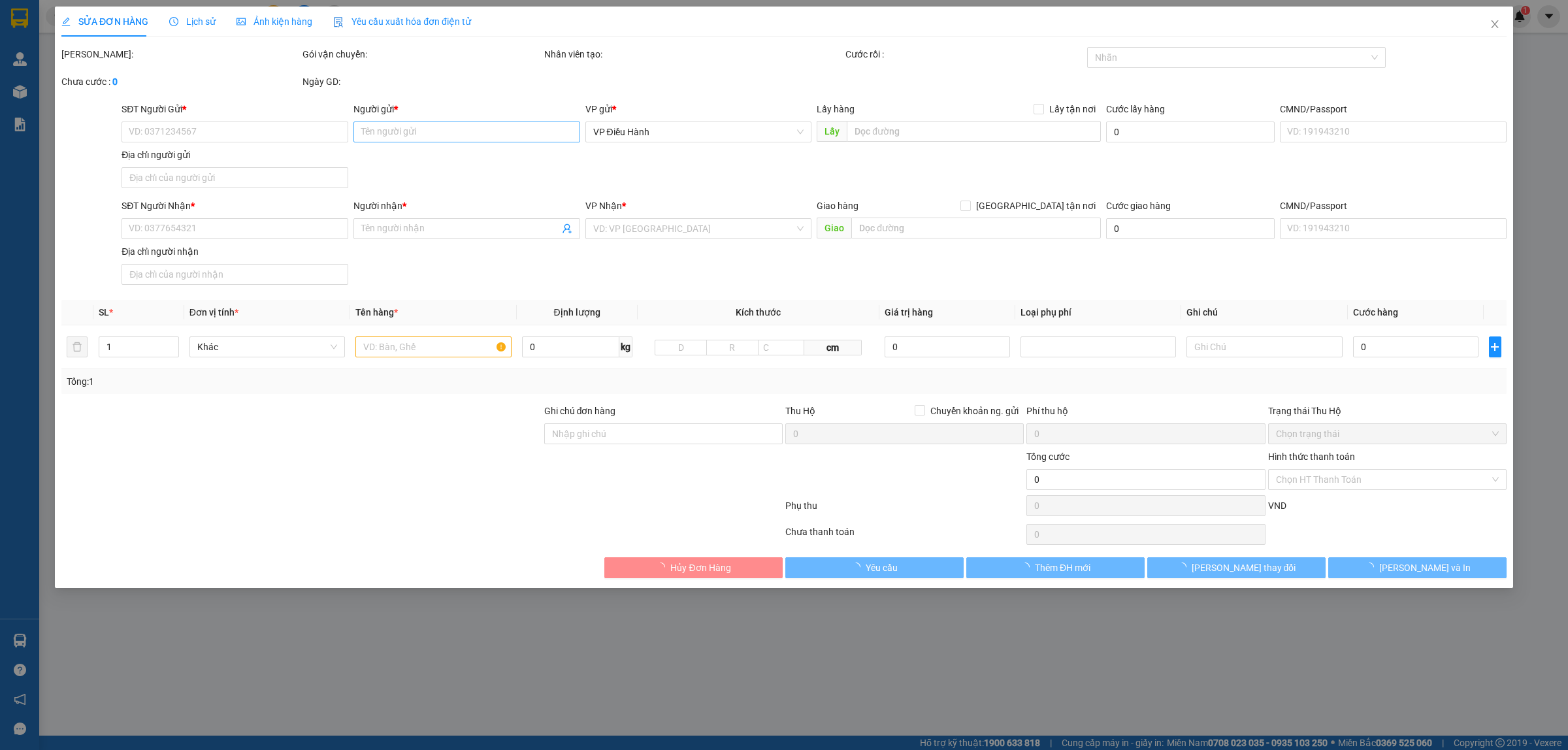
type input "bánh canh cua Cosy , đường tỉnh lộ 941, xã Cần Đăng- Châu Thành- An Giang (xéo …"
type input "nhận nguyên kiện,giao nguyên kiện,bể vỡ k đền"
type input "2.800.000"
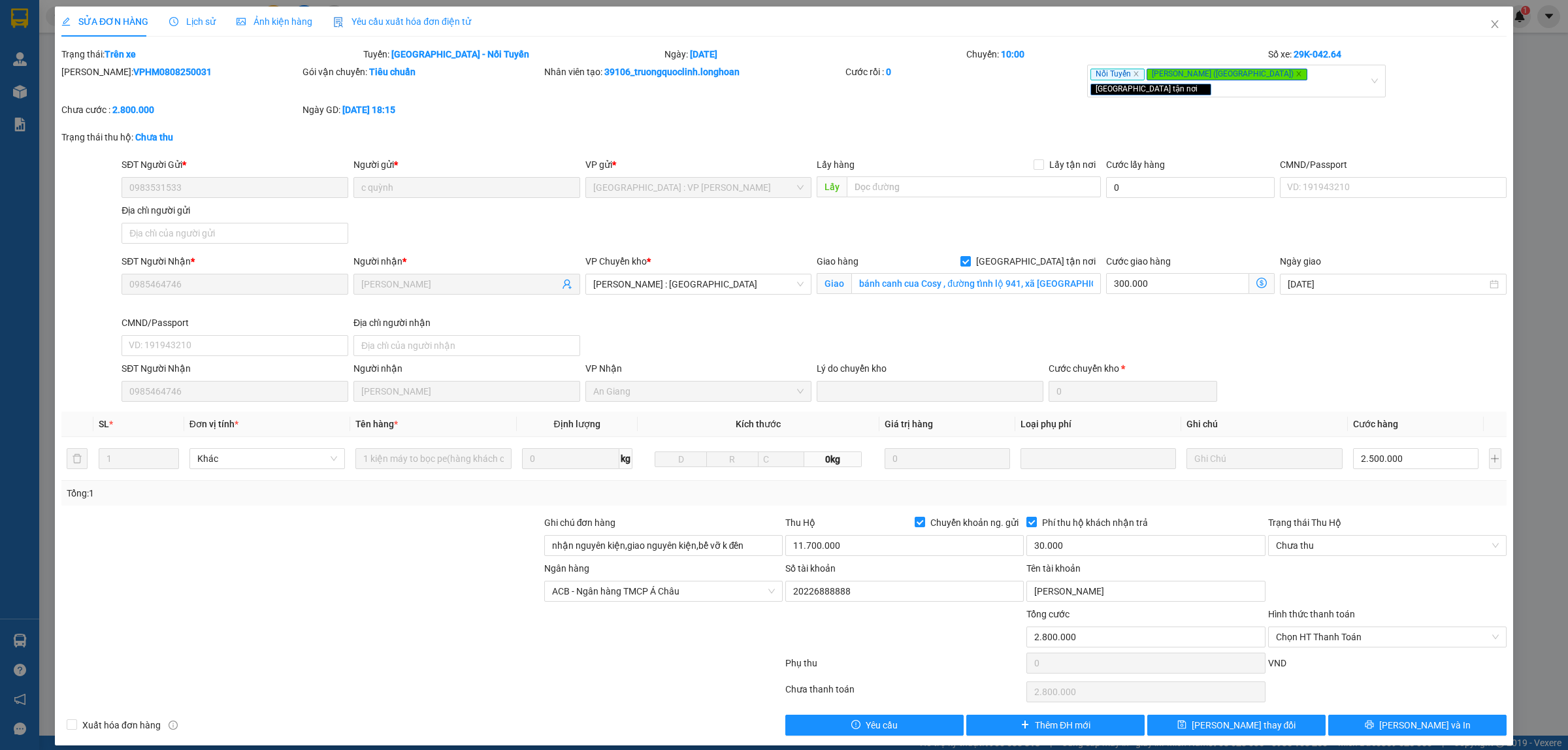
click at [188, 16] on span "Lịch sử" at bounding box center [192, 21] width 47 height 10
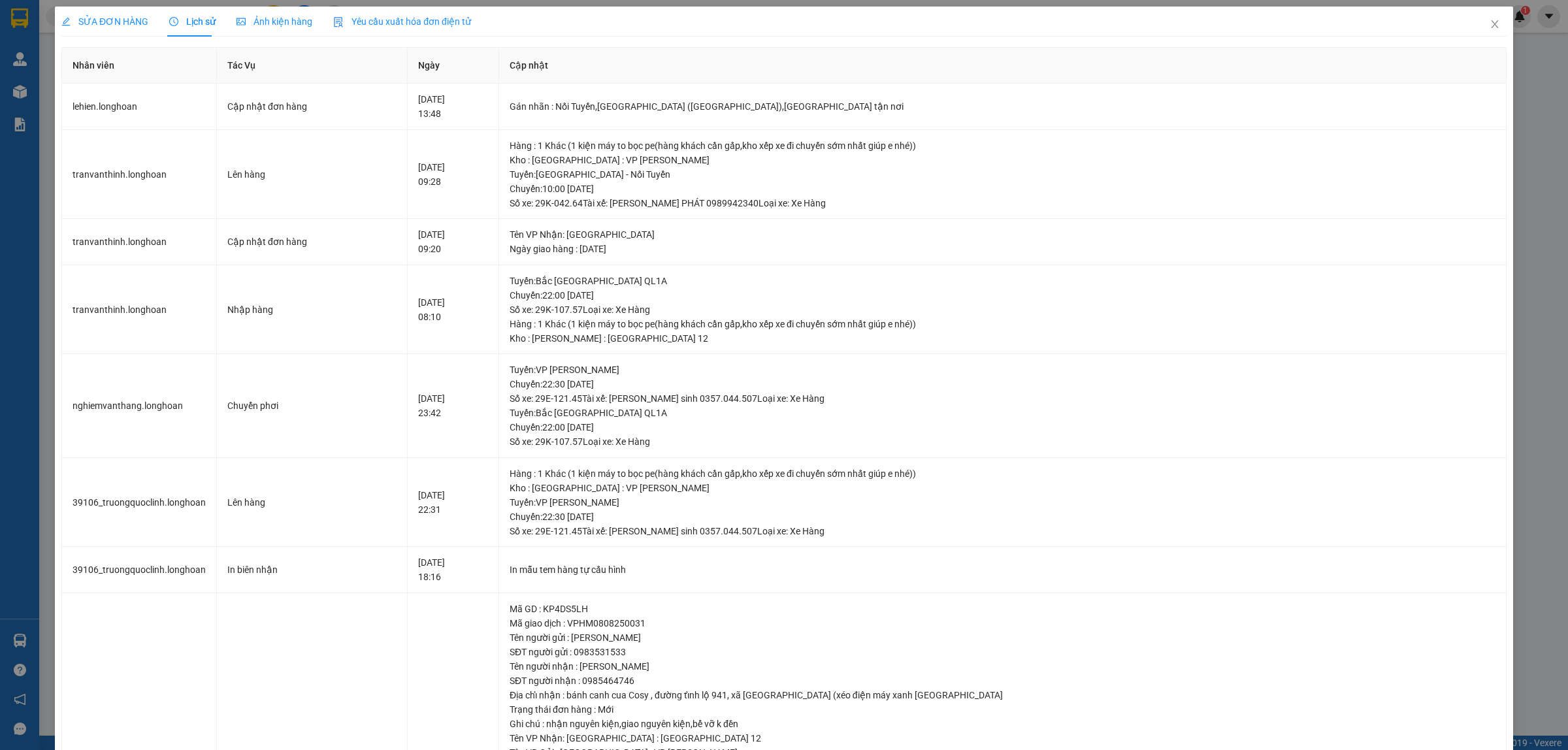
click at [134, 18] on span "SỬA ĐƠN HÀNG" at bounding box center [105, 21] width 87 height 10
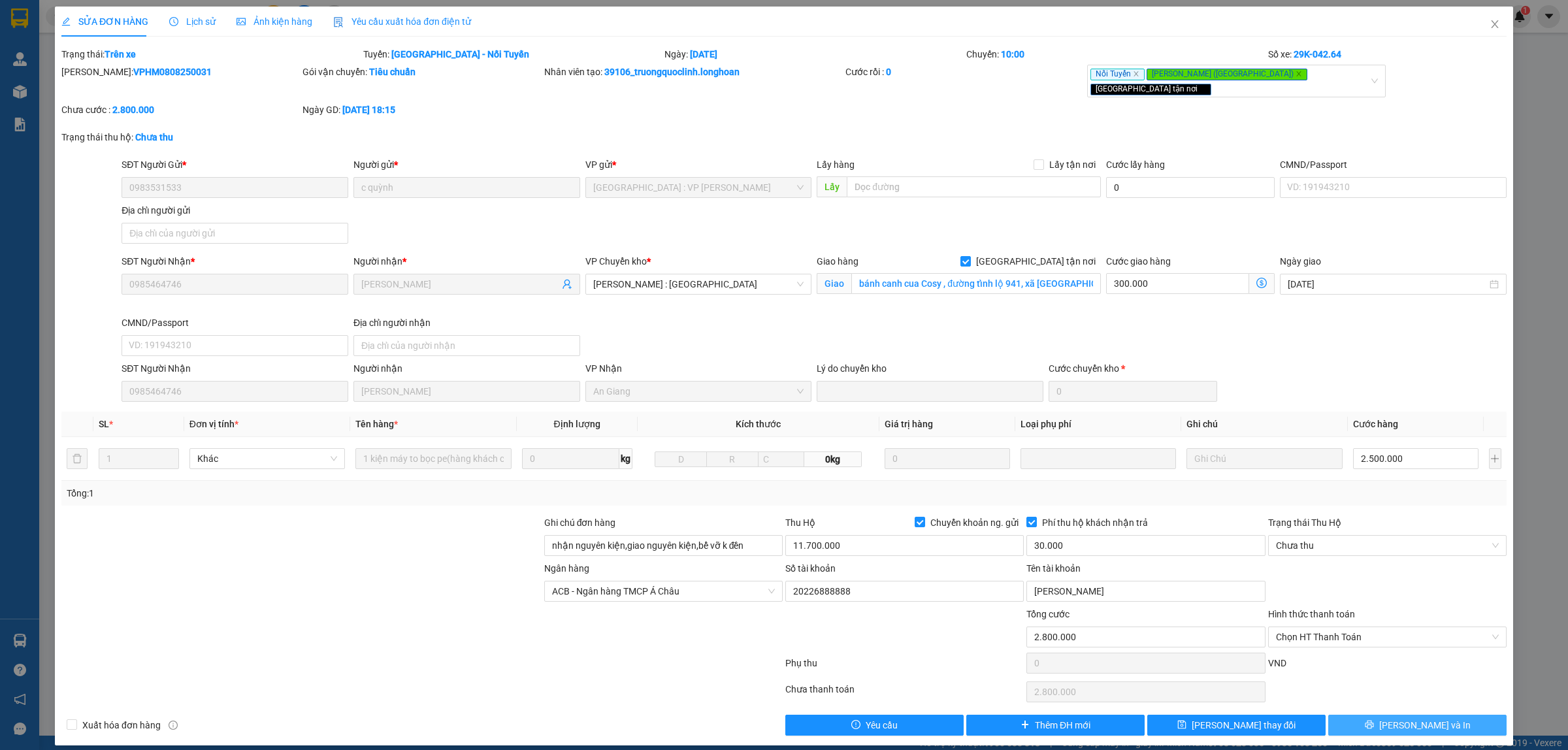
click at [1254, 599] on icon "printer" at bounding box center [1369, 724] width 9 height 9
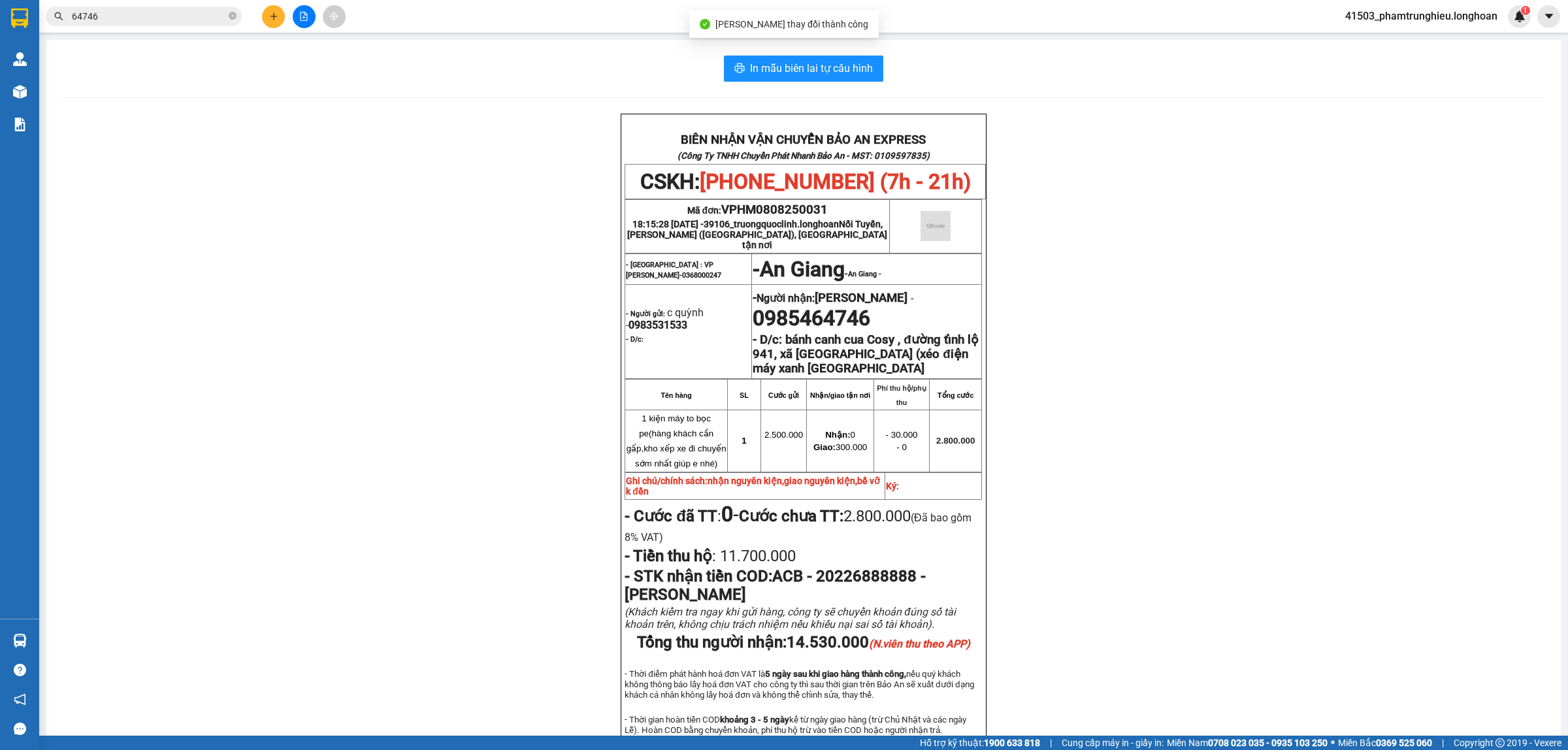
scroll to position [82, 0]
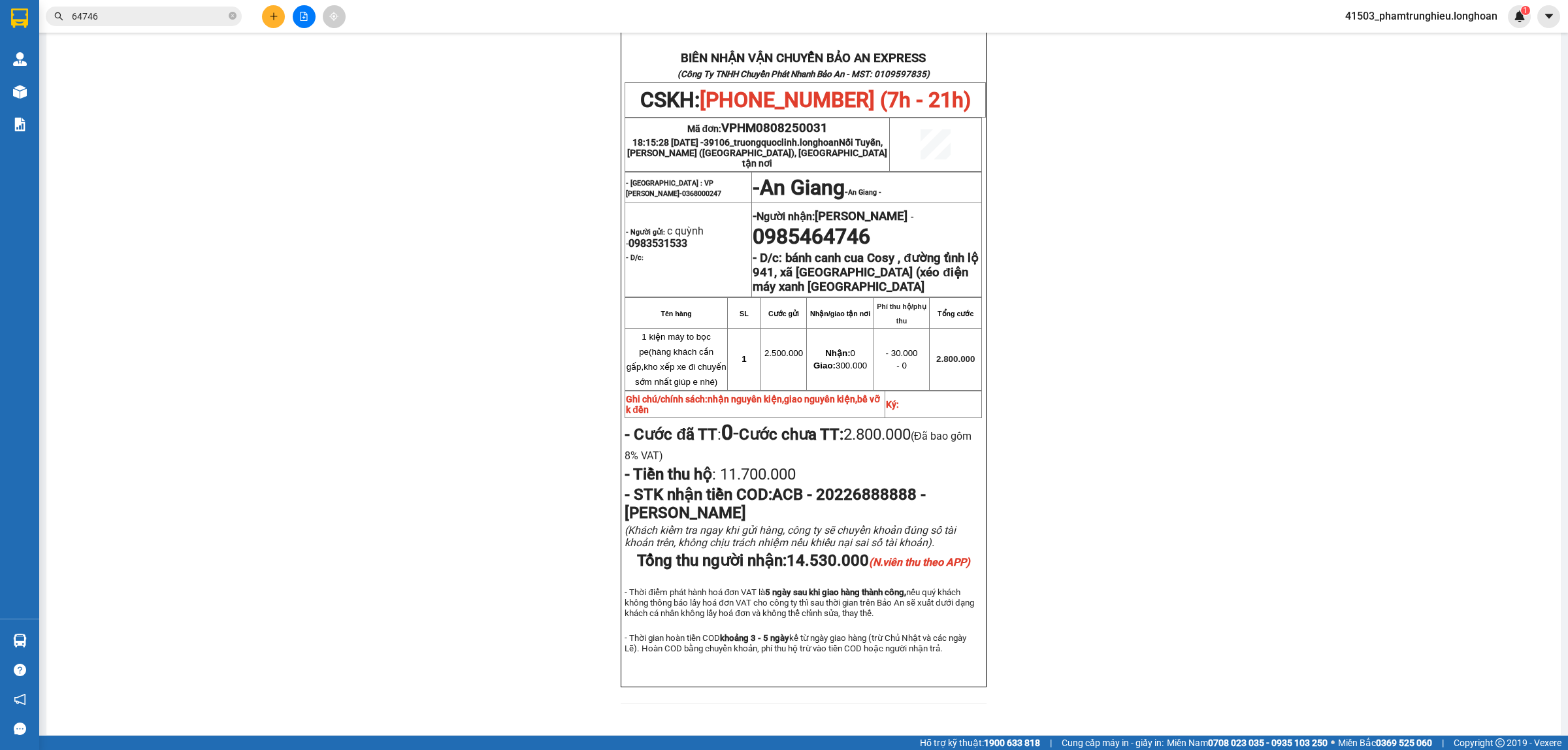
click at [178, 15] on input "64746" at bounding box center [149, 16] width 154 height 14
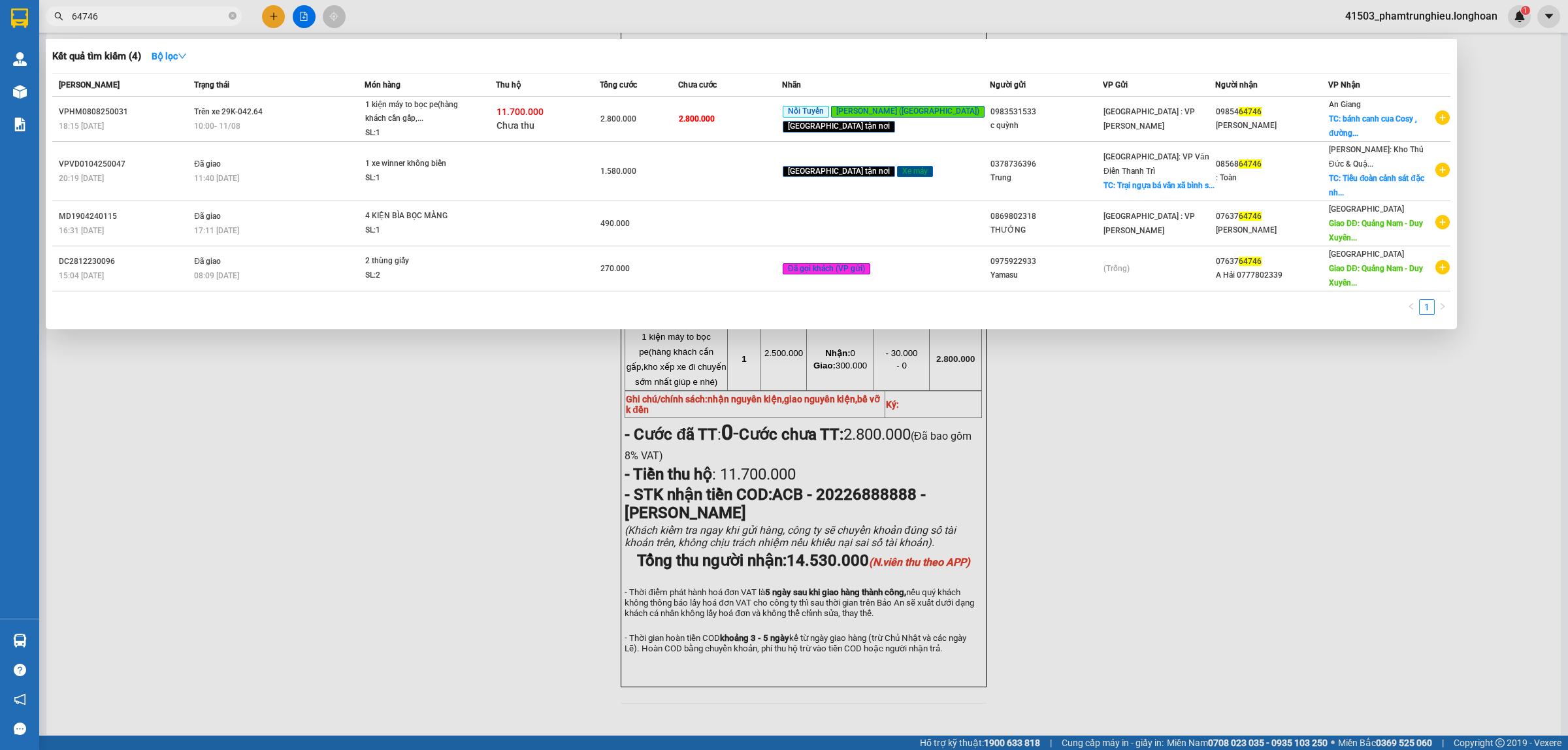
click at [178, 15] on input "64746" at bounding box center [149, 16] width 154 height 14
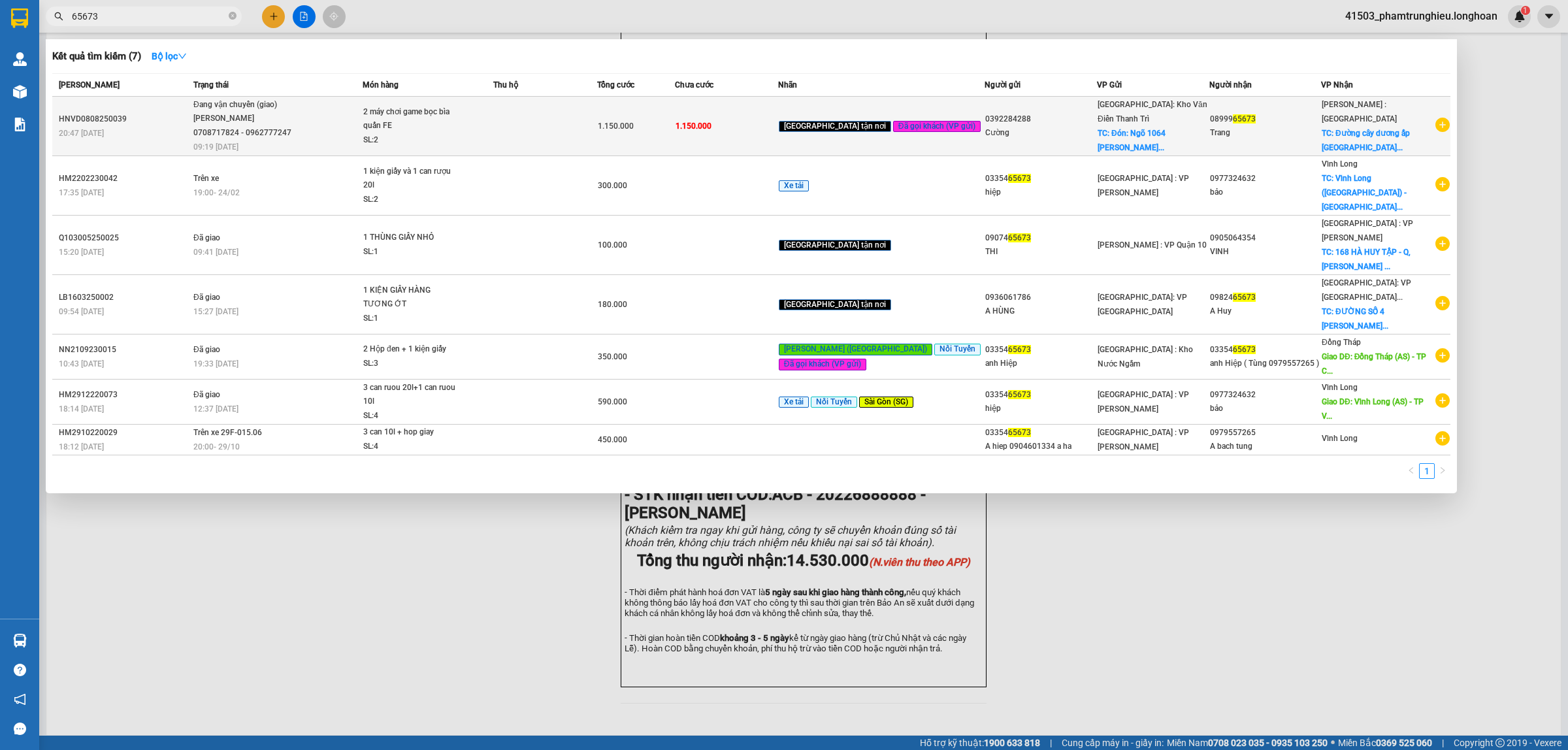
type input "65673"
click at [292, 106] on div "Đang vận chuyển (giao)" at bounding box center [242, 105] width 98 height 14
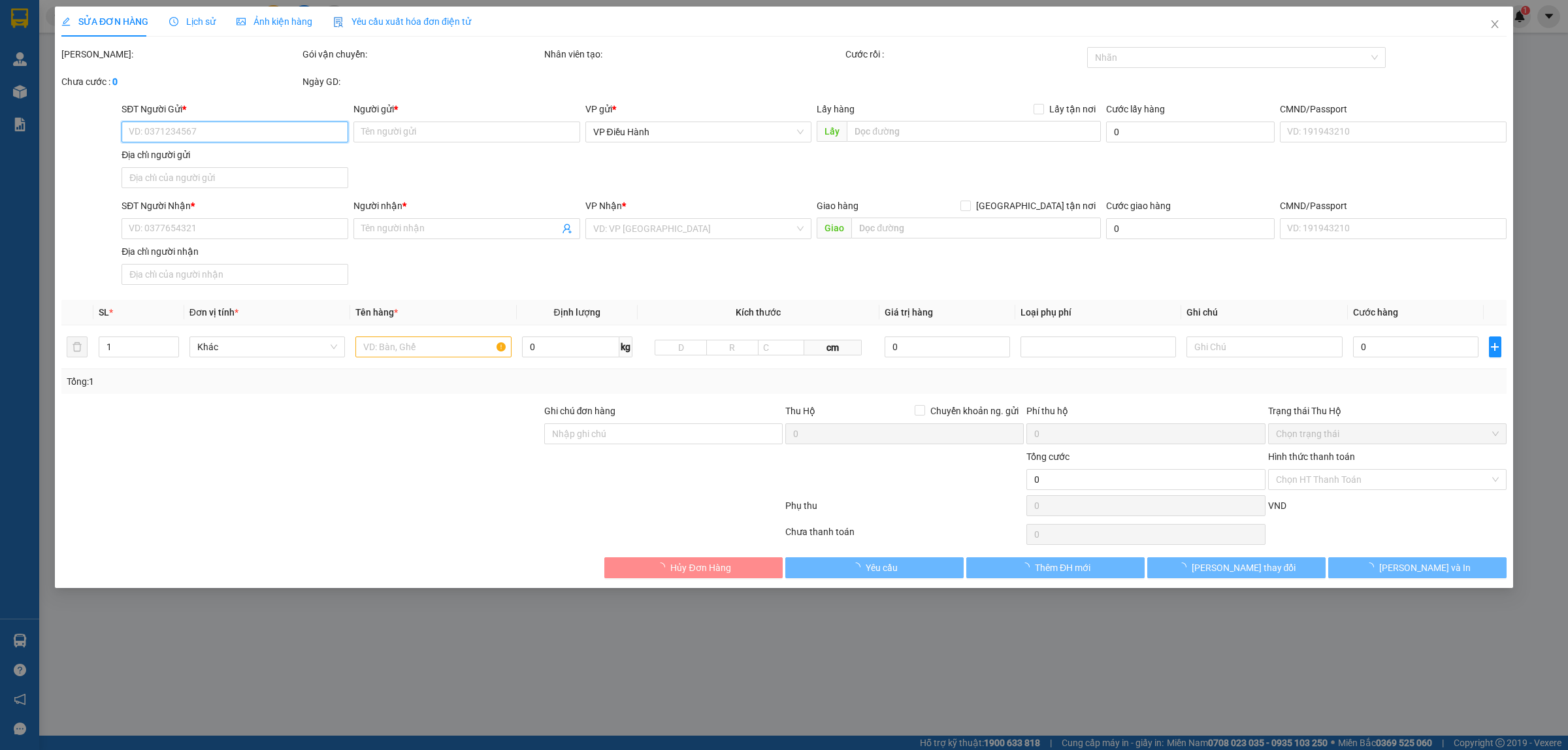
type input "0392284288"
type input "Cường"
checkbox input "true"
type input "Đón: Ngõ 1064 nguyễn khoái số nhà 18 thanh trì hoàng mai hà nội"
type input "0899965673"
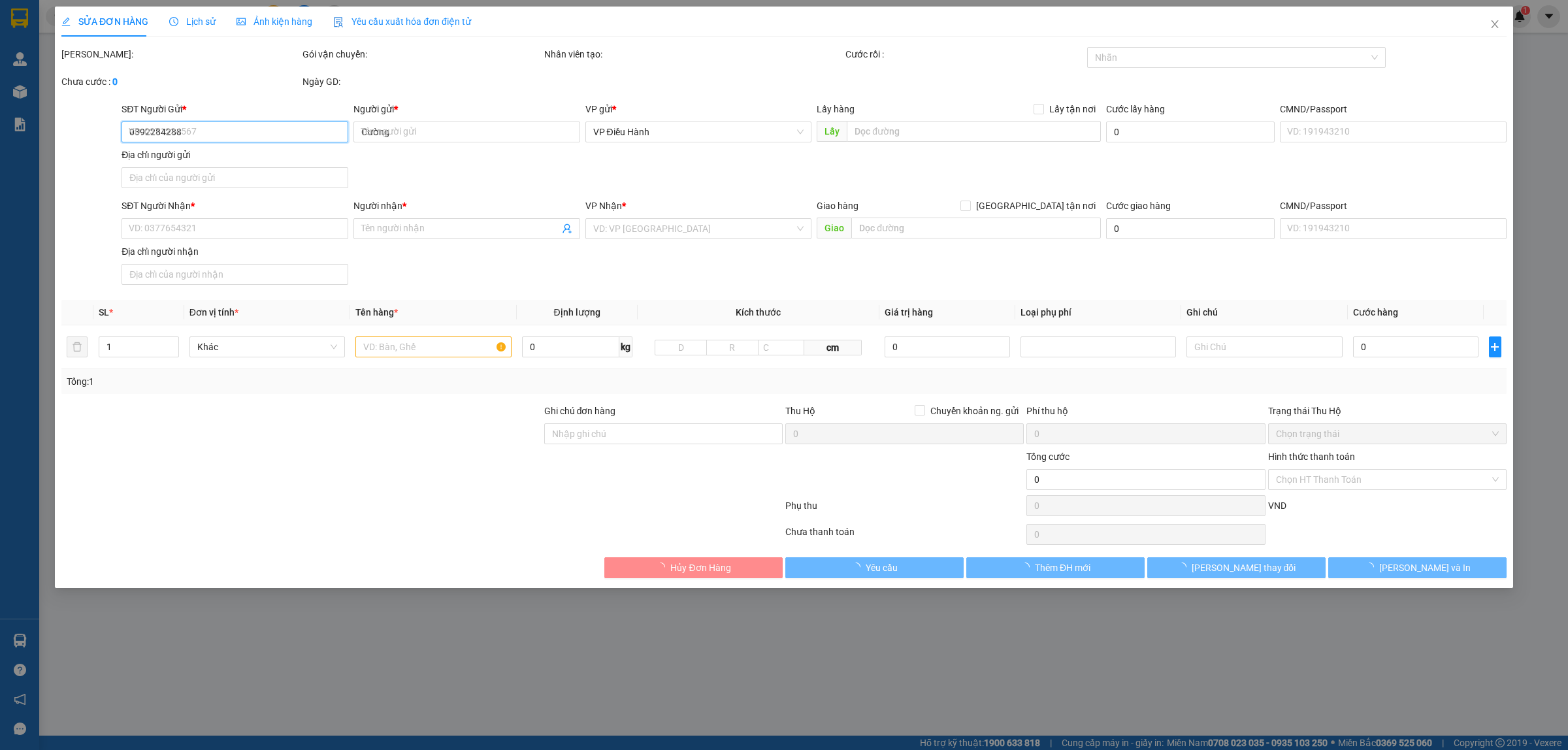
type input "Trang"
checkbox input "true"
type input "Đường cây dương ấp Bình tiền xã Đức Hòa Hạ huyện Đức Hòa tỉnh long an"
type input "hàng giao nguyên kiện hư bể không đền giá trị hàng"
type input "1.150.000"
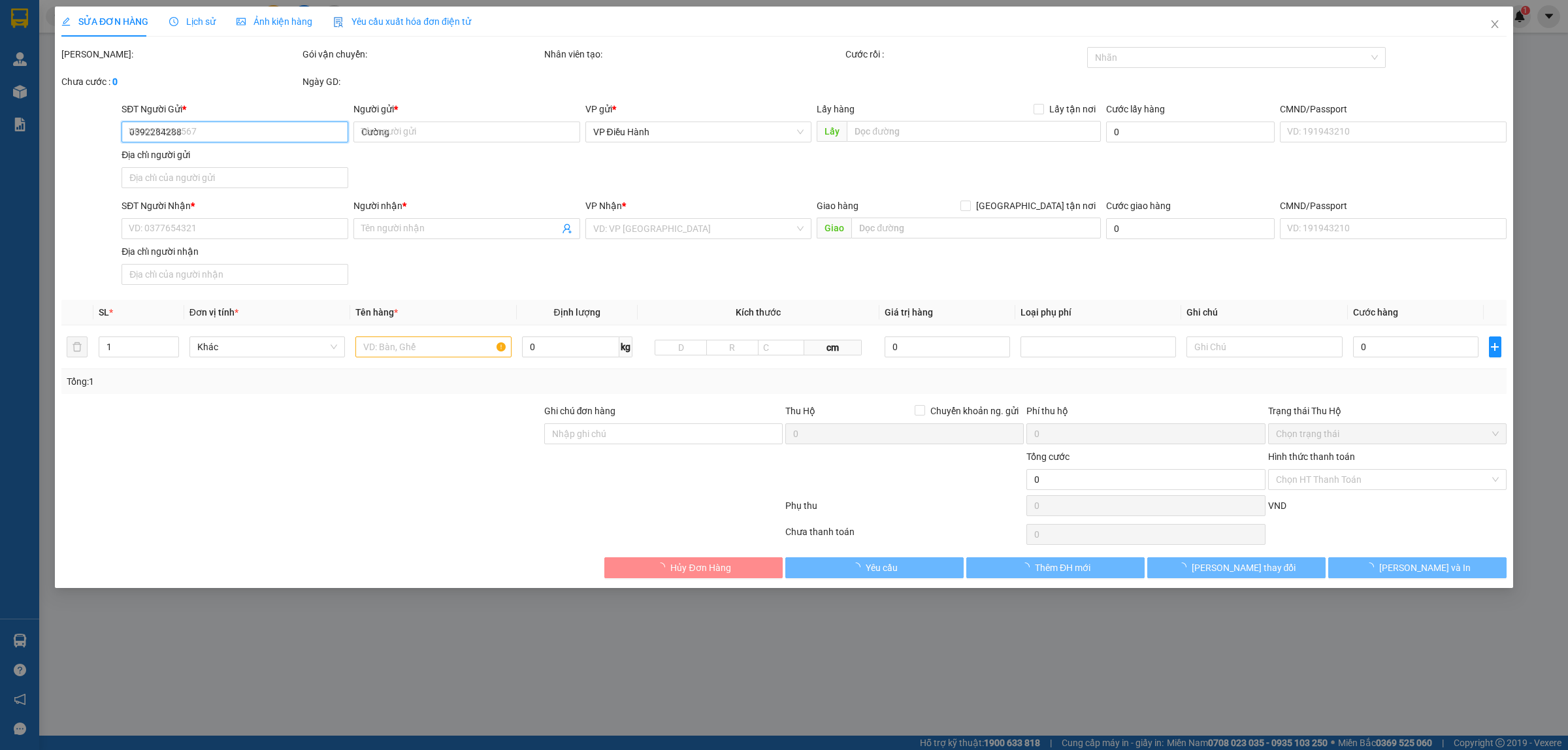
type input "1.150.000"
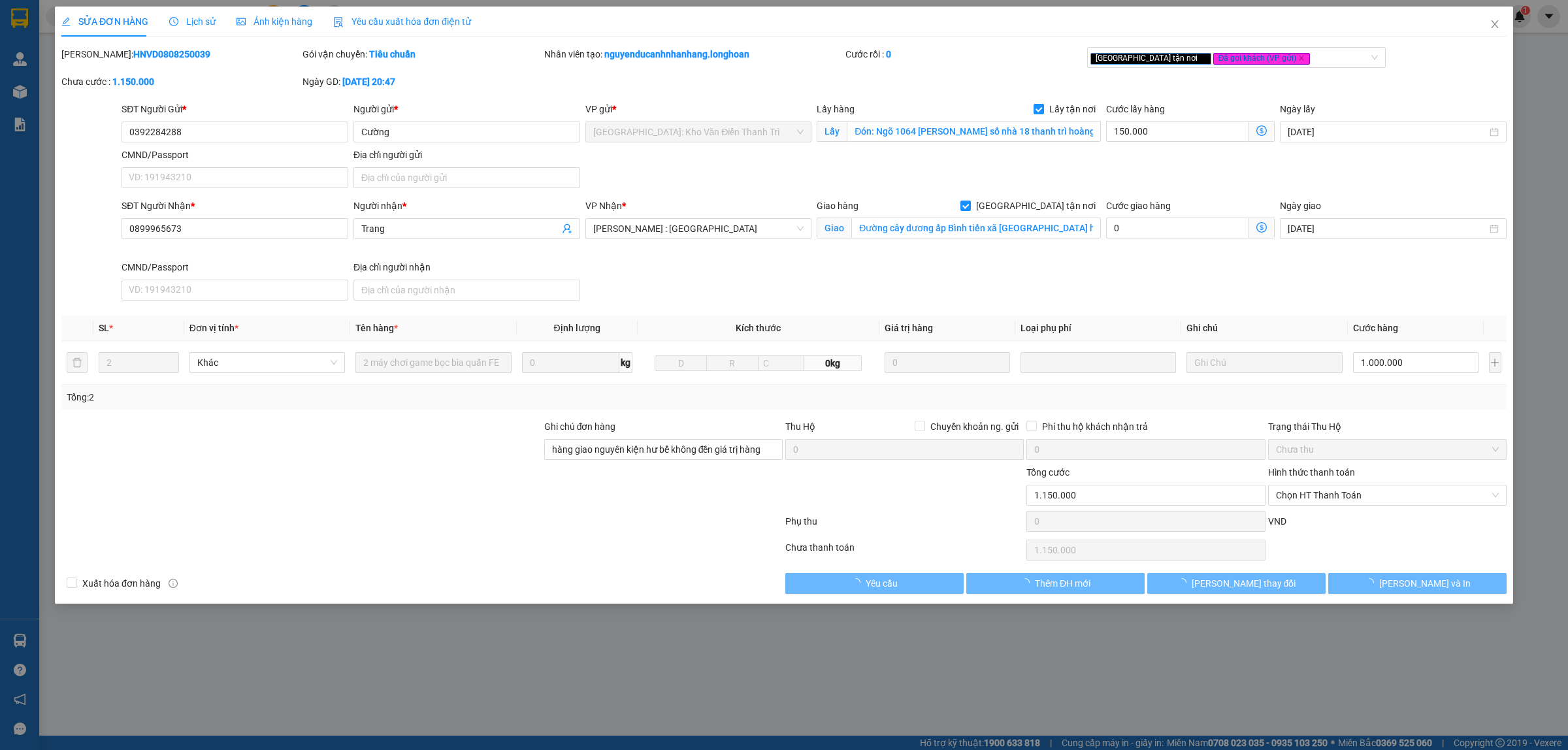
click at [208, 22] on span "Lịch sử" at bounding box center [192, 21] width 47 height 10
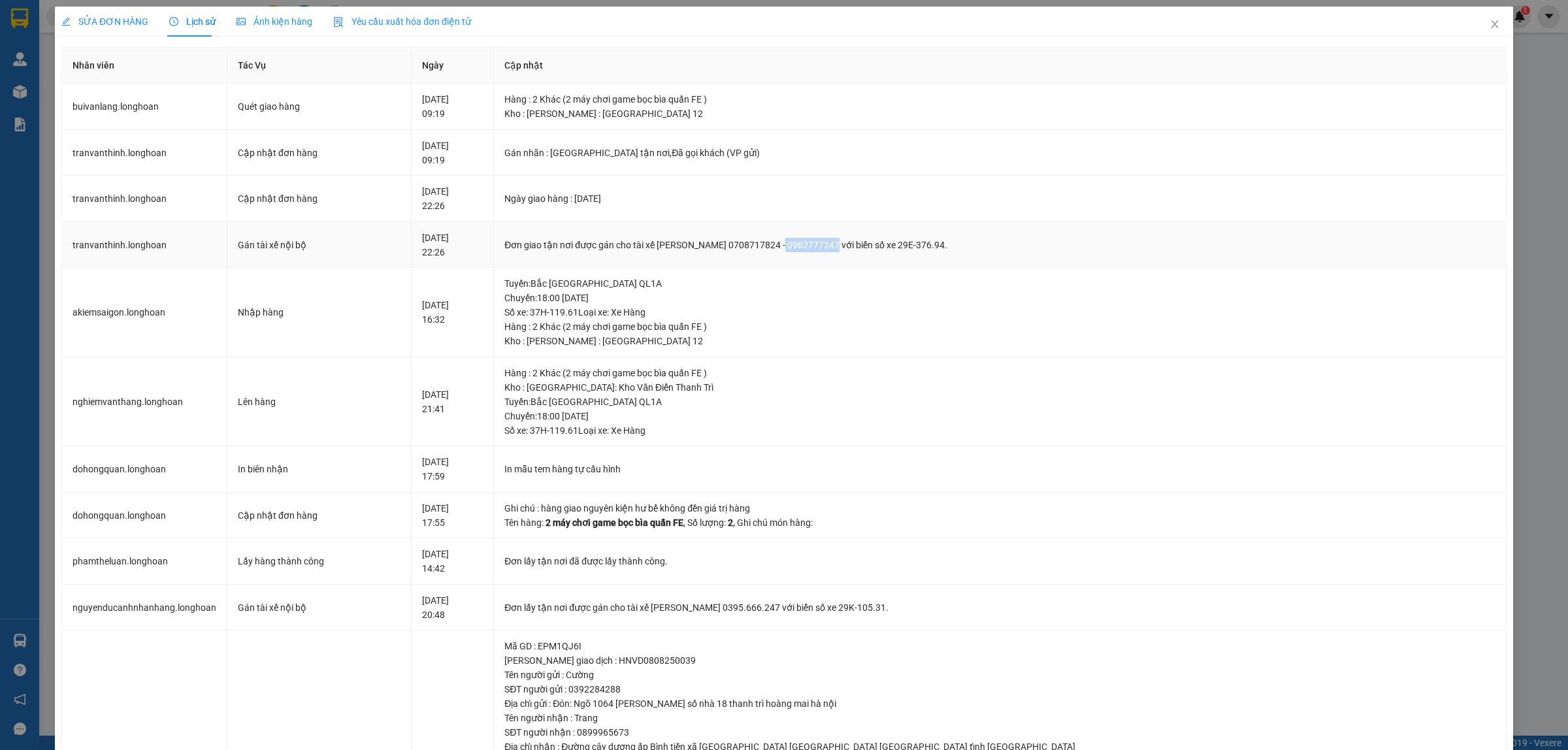
drag, startPoint x: 863, startPoint y: 250, endPoint x: 914, endPoint y: 249, distance: 51.0
click at [914, 249] on div "Đơn giao tận nơi được gán cho tài xế BÙI VĂN LĂNG 0708717824 - 0962777247 với b…" at bounding box center [1000, 244] width 991 height 14
copy div "0962777247"
